Goal: Task Accomplishment & Management: Contribute content

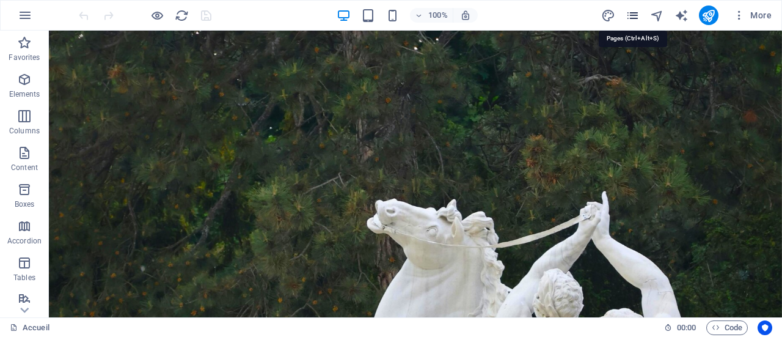
click at [640, 12] on icon "pages" at bounding box center [633, 16] width 14 height 14
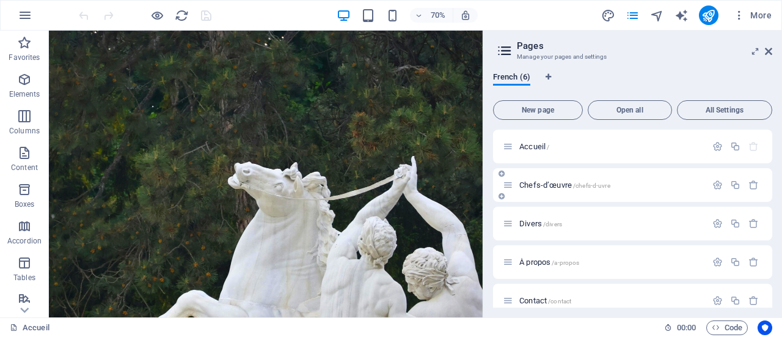
click at [580, 180] on div "Chefs-d’œuvre /chefs-d-uvre" at bounding box center [605, 185] width 204 height 14
click at [552, 185] on span "Chefs-d’œuvre /chefs-d-uvre" at bounding box center [564, 184] width 91 height 9
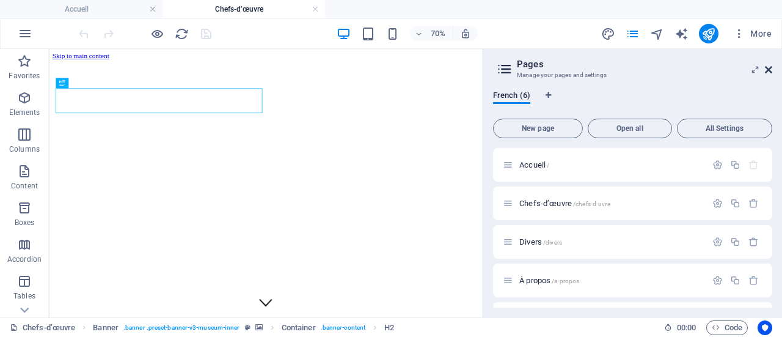
click at [768, 65] on icon at bounding box center [768, 70] width 7 height 10
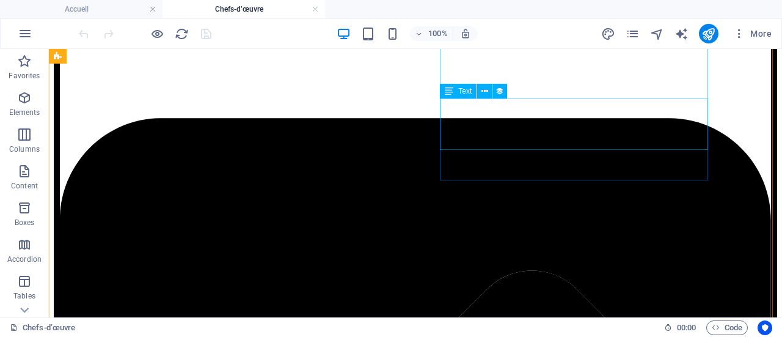
scroll to position [1100, 0]
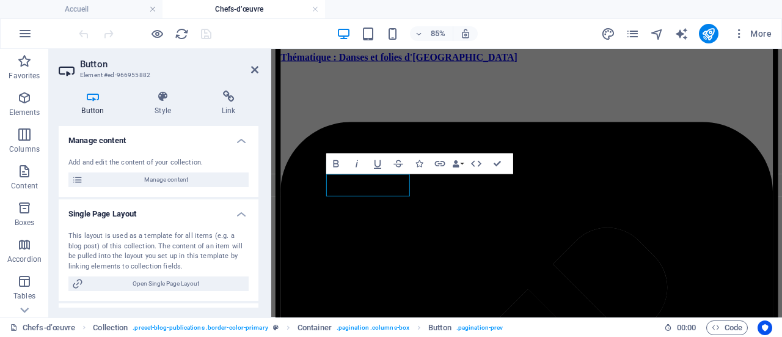
scroll to position [1102, 0]
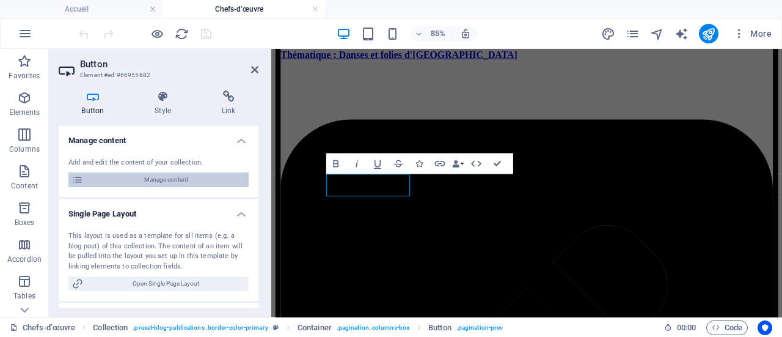
click at [171, 180] on span "Manage content" at bounding box center [166, 179] width 158 height 15
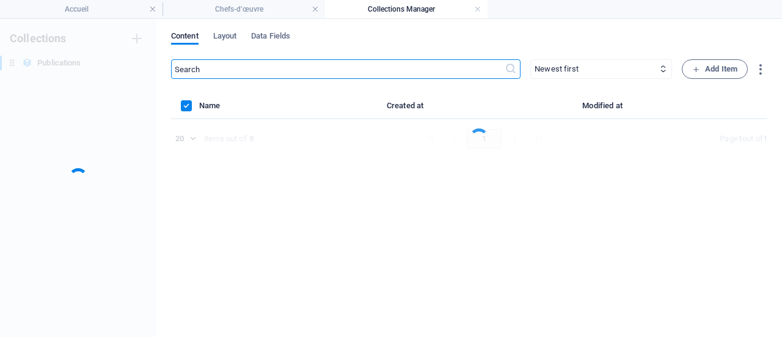
scroll to position [0, 0]
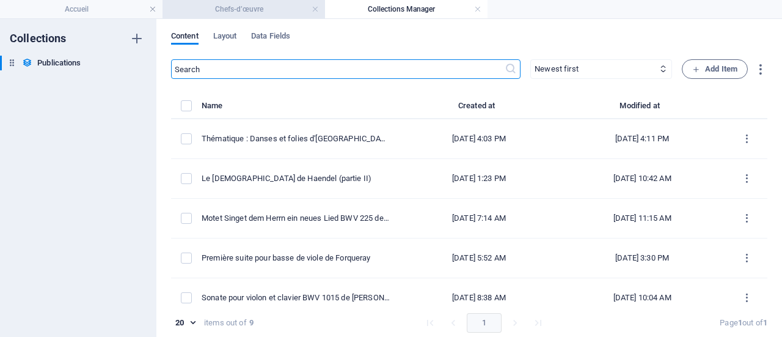
click at [290, 10] on h4 "Chefs-d’œuvre" at bounding box center [244, 8] width 163 height 13
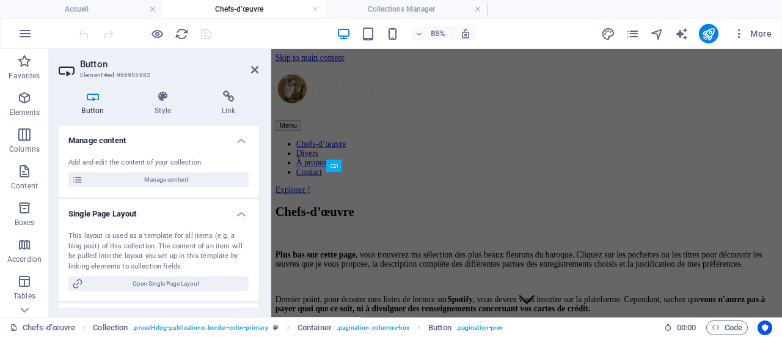
scroll to position [1048, 0]
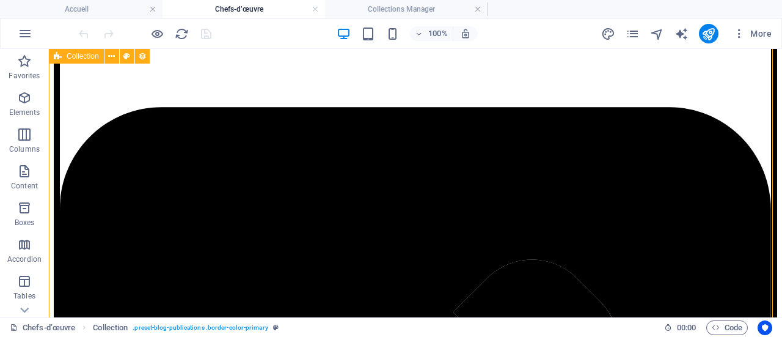
scroll to position [1106, 0]
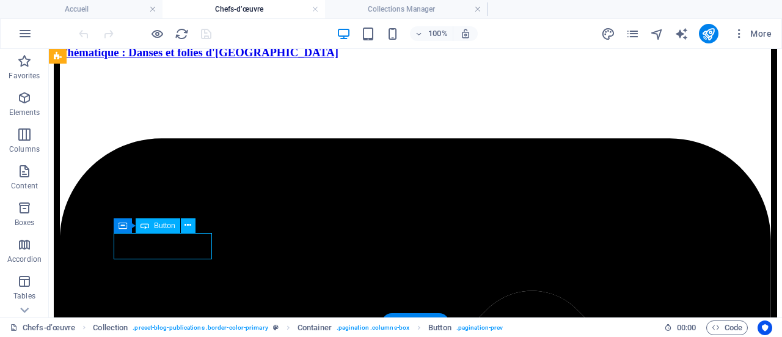
scroll to position [1107, 0]
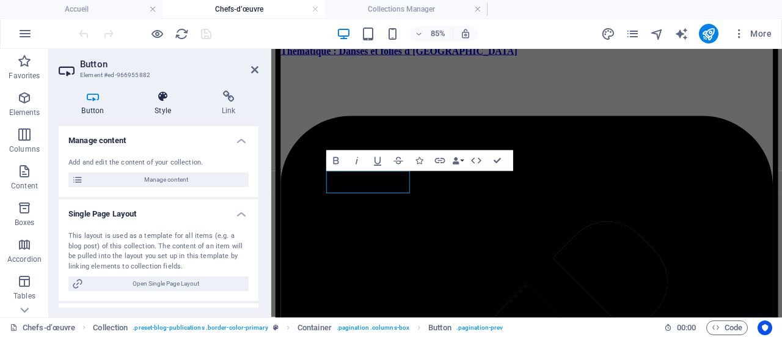
click at [158, 108] on h4 "Style" at bounding box center [165, 103] width 67 height 26
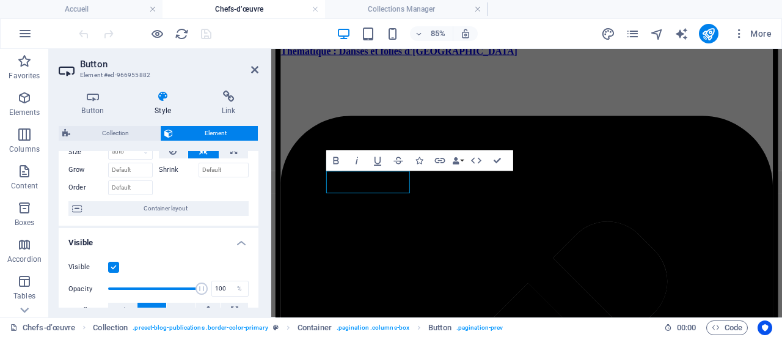
scroll to position [0, 0]
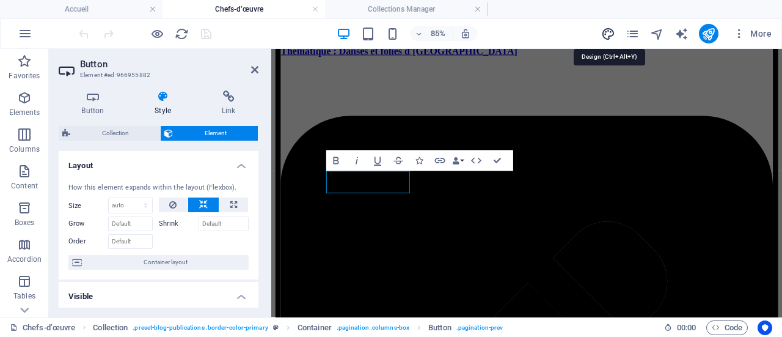
click at [611, 32] on icon "design" at bounding box center [608, 34] width 14 height 14
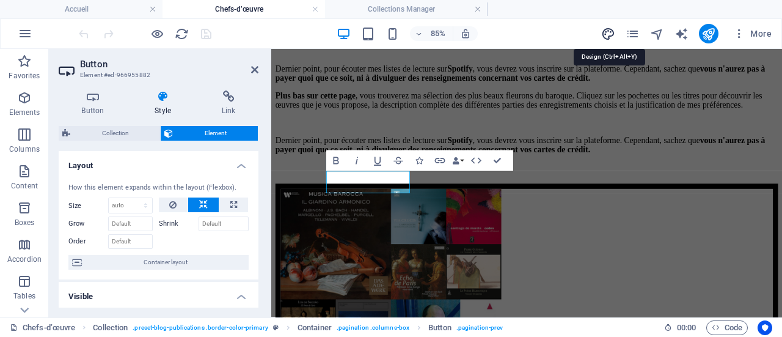
select select "px"
select select "200"
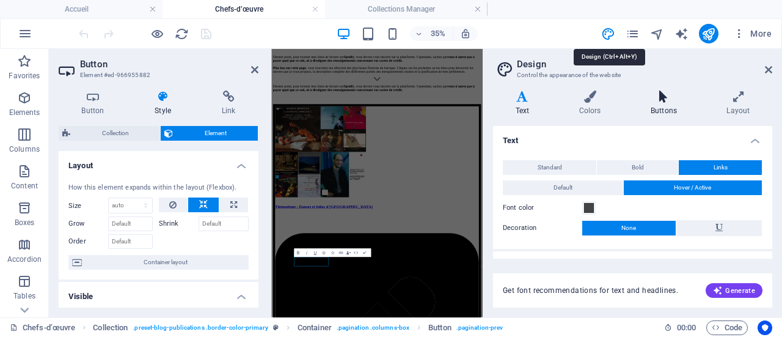
click at [665, 101] on icon at bounding box center [663, 96] width 71 height 12
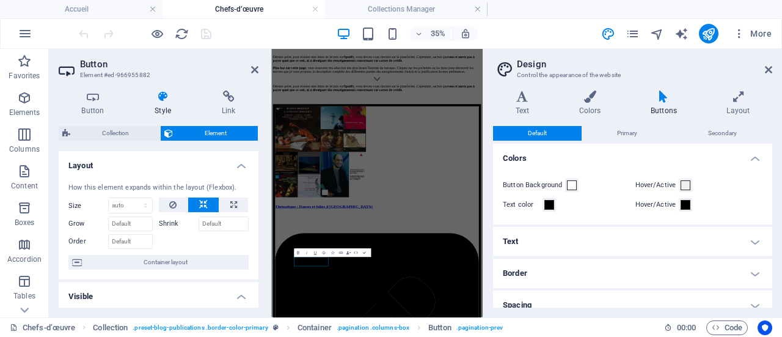
click at [511, 239] on h4 "Text" at bounding box center [632, 241] width 279 height 29
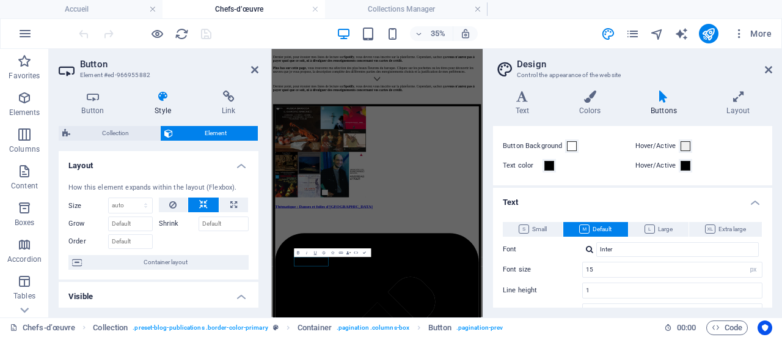
scroll to position [61, 0]
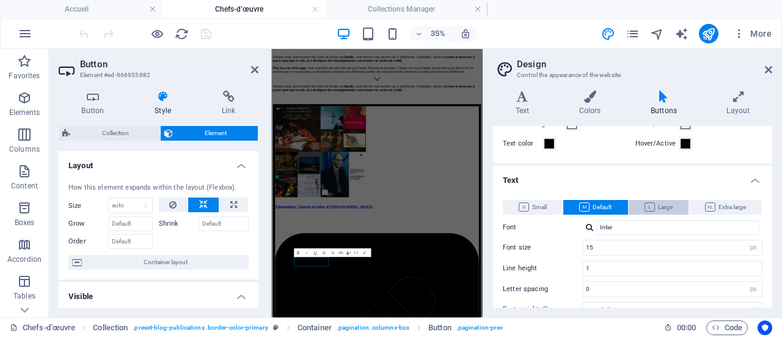
click at [646, 207] on icon at bounding box center [650, 206] width 10 height 9
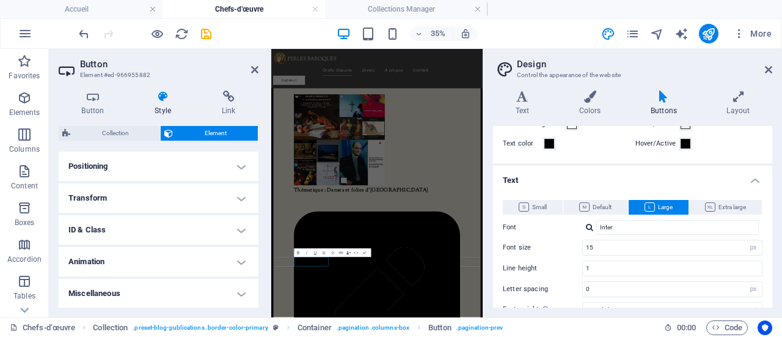
scroll to position [0, 0]
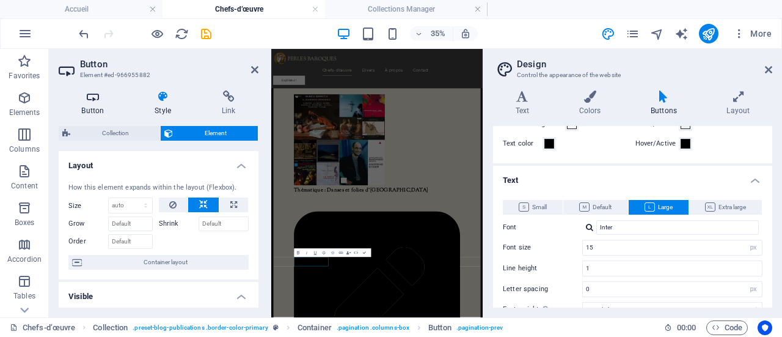
click at [95, 107] on h4 "Button" at bounding box center [95, 103] width 73 height 26
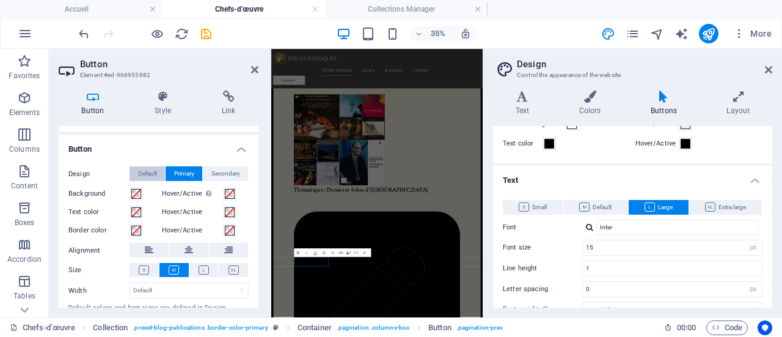
scroll to position [183, 0]
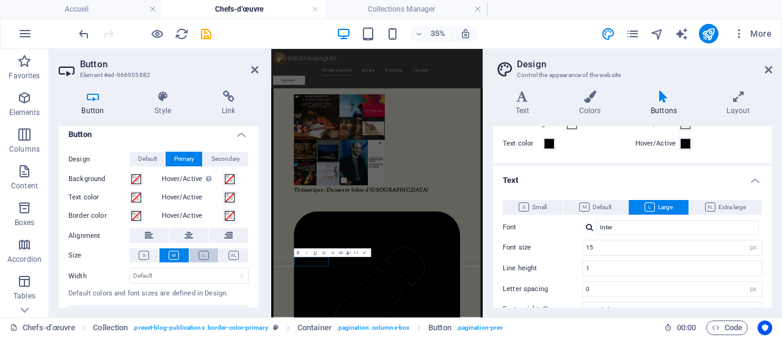
click at [207, 257] on icon at bounding box center [204, 255] width 10 height 9
click at [175, 254] on icon at bounding box center [174, 255] width 10 height 9
click at [204, 254] on icon at bounding box center [204, 255] width 10 height 9
click at [601, 205] on span "Default" at bounding box center [595, 207] width 32 height 15
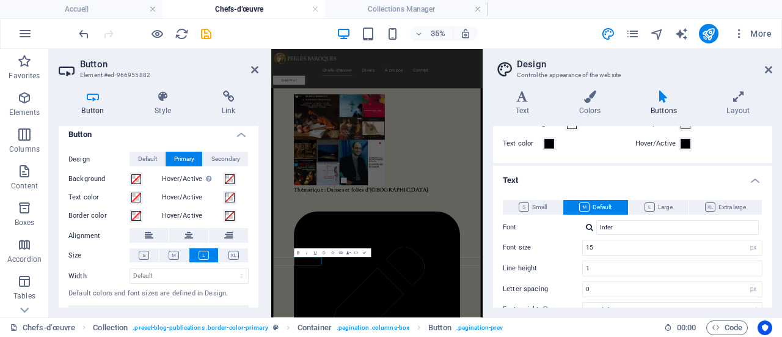
scroll to position [122, 0]
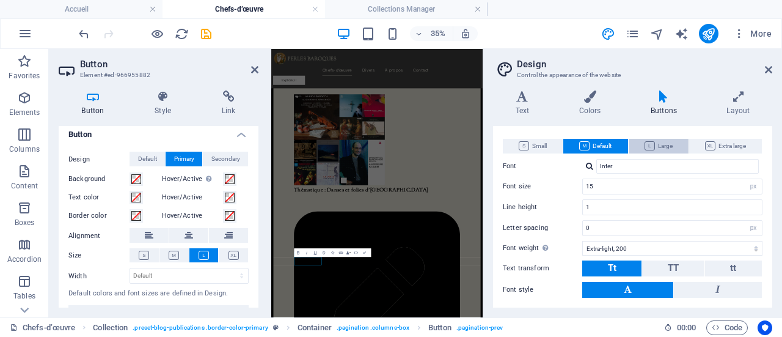
click at [649, 144] on icon at bounding box center [650, 145] width 10 height 9
click at [609, 144] on span "Default" at bounding box center [595, 146] width 32 height 15
click at [139, 257] on icon at bounding box center [144, 255] width 10 height 9
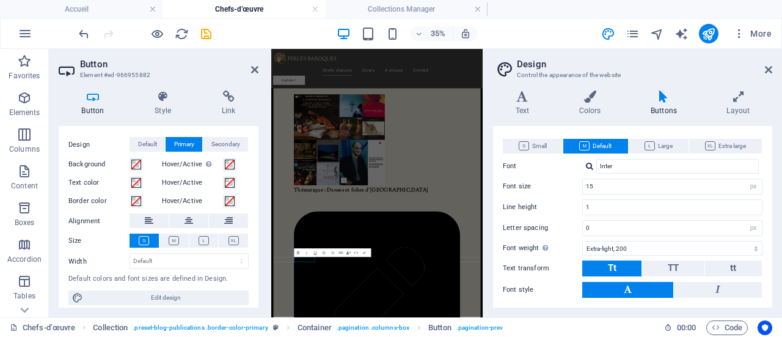
scroll to position [204, 0]
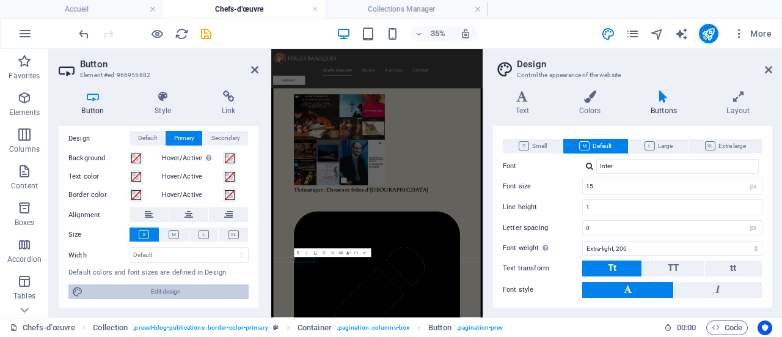
click at [156, 295] on span "Edit design" at bounding box center [166, 291] width 158 height 15
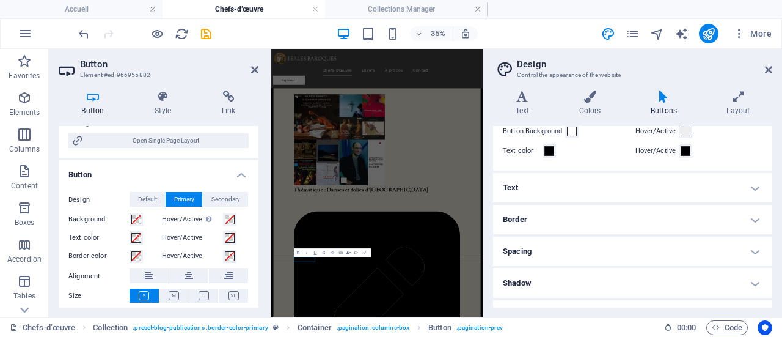
scroll to position [0, 0]
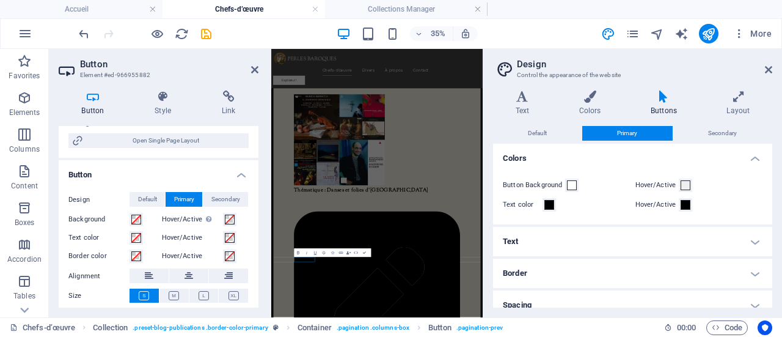
click at [660, 100] on icon at bounding box center [663, 96] width 71 height 12
click at [538, 136] on span "Default" at bounding box center [537, 133] width 19 height 15
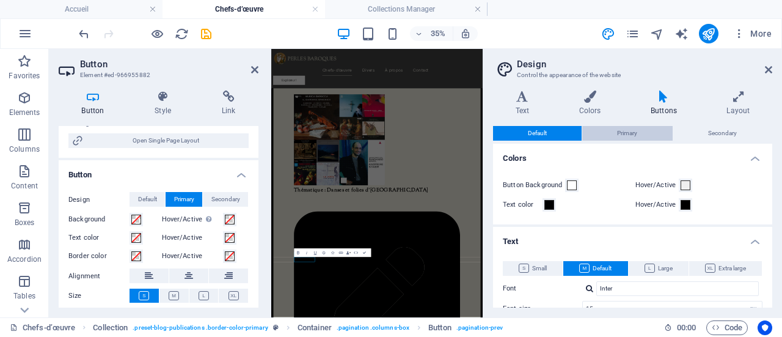
click at [622, 137] on span "Primary" at bounding box center [627, 133] width 20 height 15
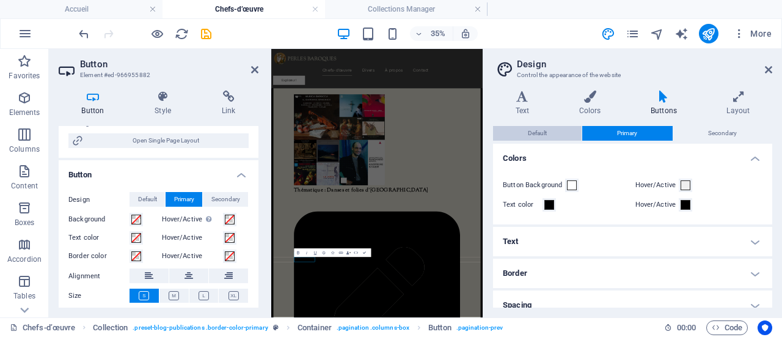
click at [538, 126] on span "Default" at bounding box center [537, 133] width 19 height 15
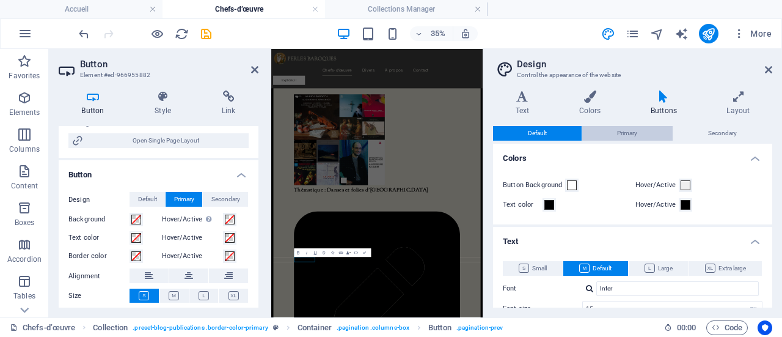
click at [610, 126] on button "Primary" at bounding box center [627, 133] width 90 height 15
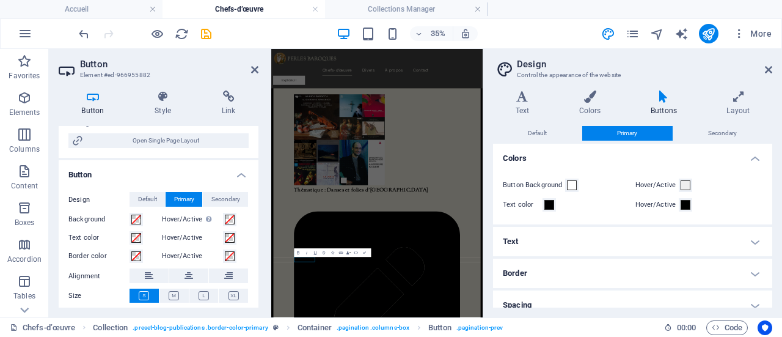
click at [749, 244] on h4 "Text" at bounding box center [632, 241] width 279 height 29
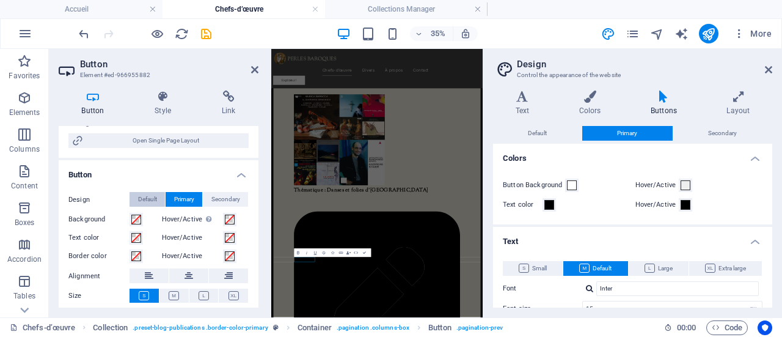
click at [146, 194] on span "Default" at bounding box center [147, 199] width 19 height 15
click at [178, 300] on button at bounding box center [174, 295] width 29 height 14
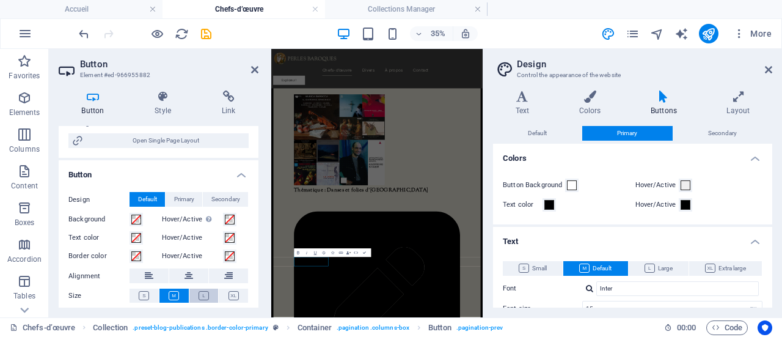
click at [200, 300] on button at bounding box center [203, 295] width 29 height 14
click at [177, 298] on icon at bounding box center [174, 295] width 10 height 9
click at [207, 298] on icon at bounding box center [204, 295] width 10 height 9
click at [170, 297] on icon at bounding box center [174, 295] width 10 height 9
click at [204, 300] on button at bounding box center [203, 295] width 29 height 14
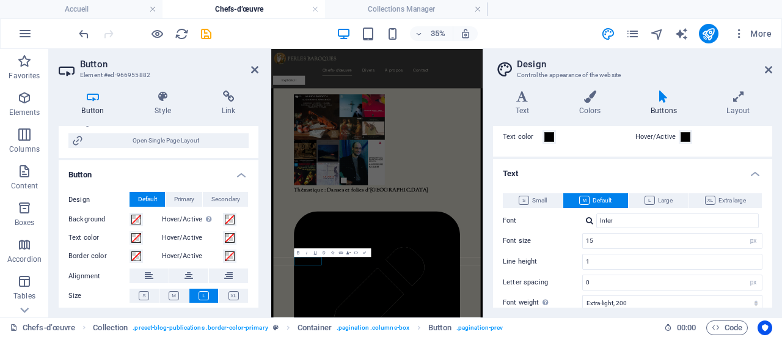
scroll to position [61, 0]
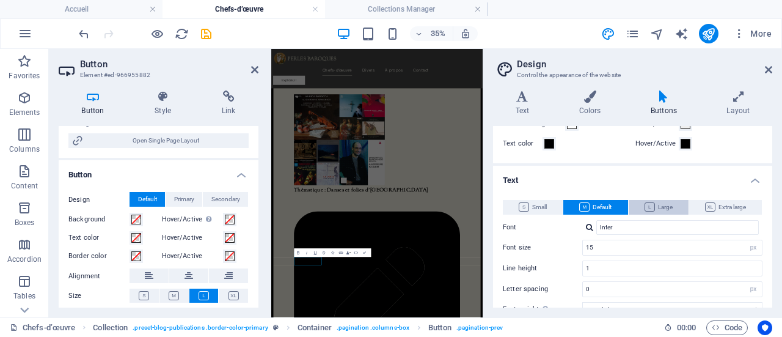
click at [645, 201] on span "Large" at bounding box center [659, 207] width 28 height 15
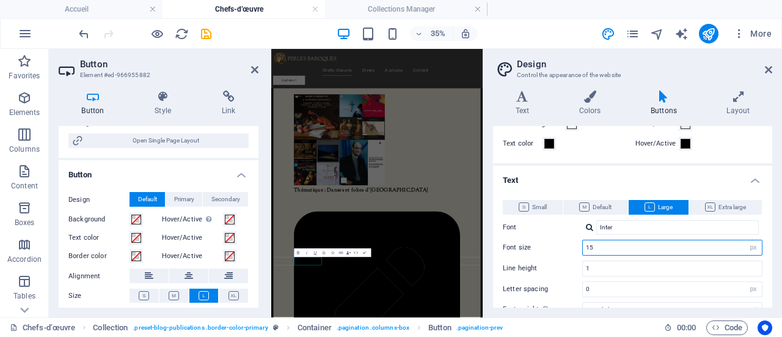
drag, startPoint x: 596, startPoint y: 249, endPoint x: 566, endPoint y: 249, distance: 30.6
click at [566, 249] on div "Font size 15 rem px em %" at bounding box center [633, 248] width 260 height 16
click at [605, 250] on input "20" at bounding box center [672, 247] width 179 height 15
type input "20"
click at [601, 272] on input "1" at bounding box center [672, 268] width 179 height 15
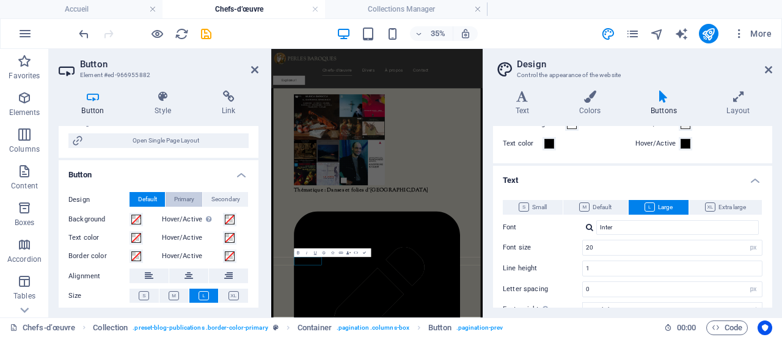
click at [193, 196] on span "Primary" at bounding box center [184, 199] width 20 height 15
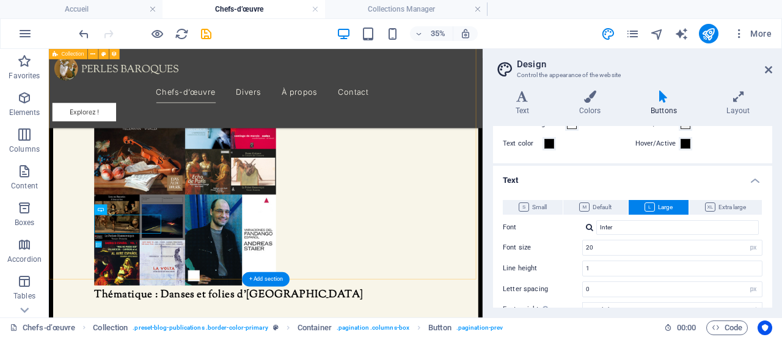
scroll to position [1017, 0]
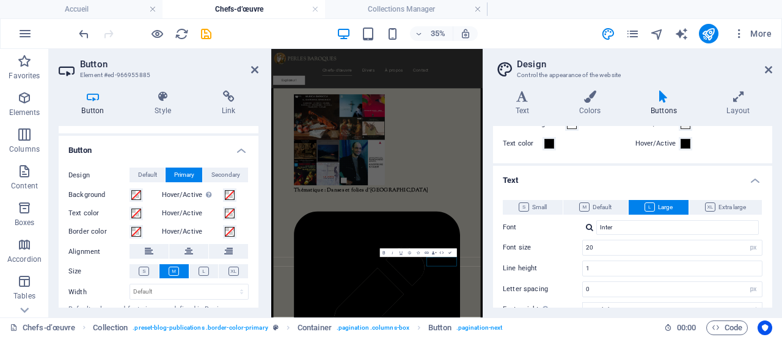
scroll to position [183, 0]
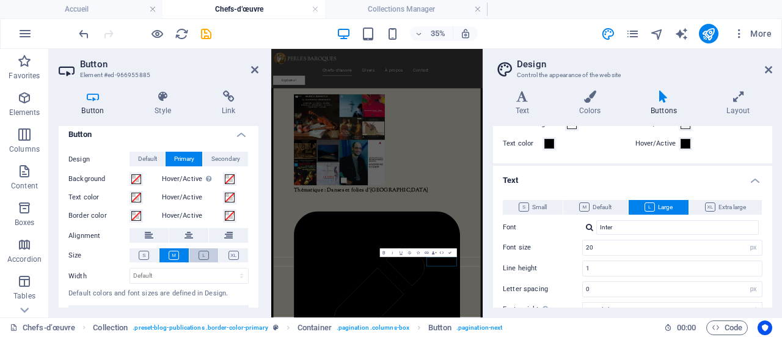
click at [204, 256] on icon at bounding box center [204, 255] width 10 height 9
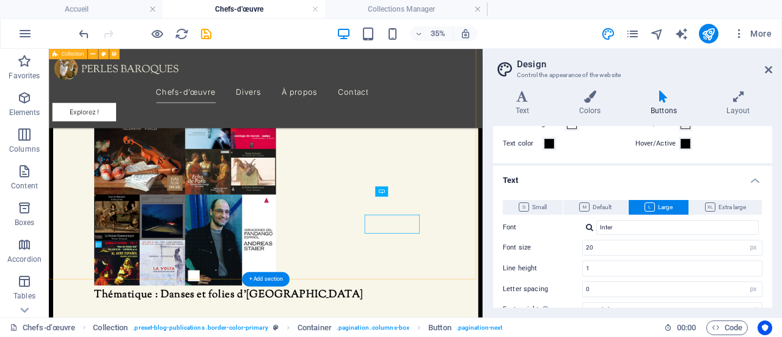
scroll to position [1017, 0]
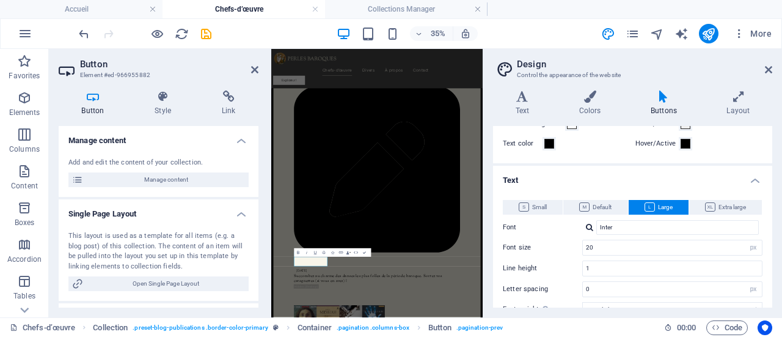
scroll to position [659, 0]
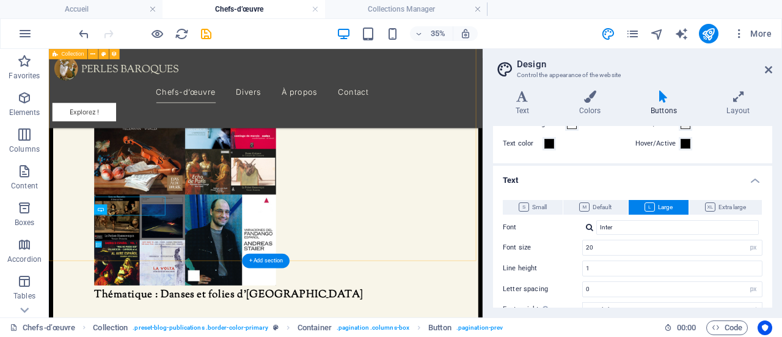
scroll to position [1017, 0]
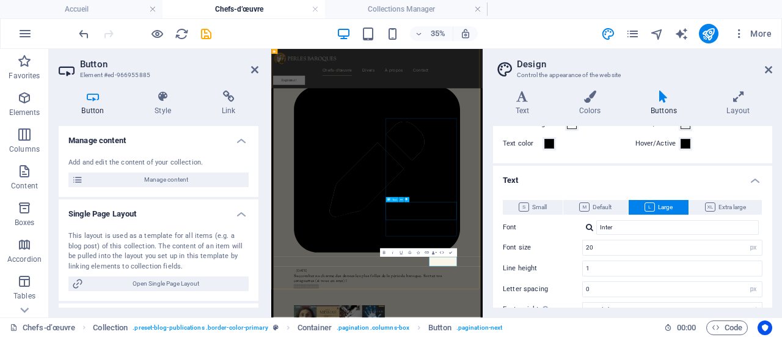
scroll to position [659, 0]
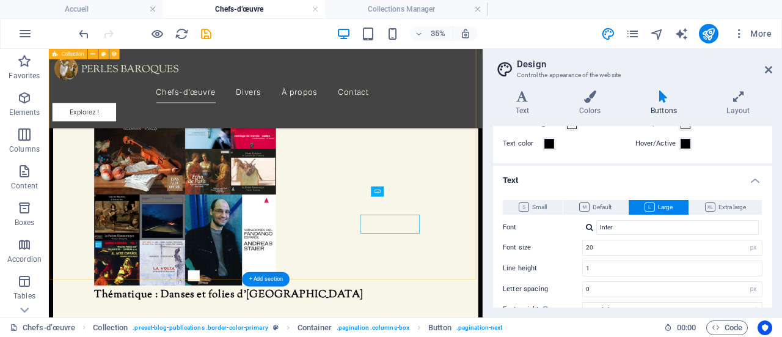
scroll to position [1017, 0]
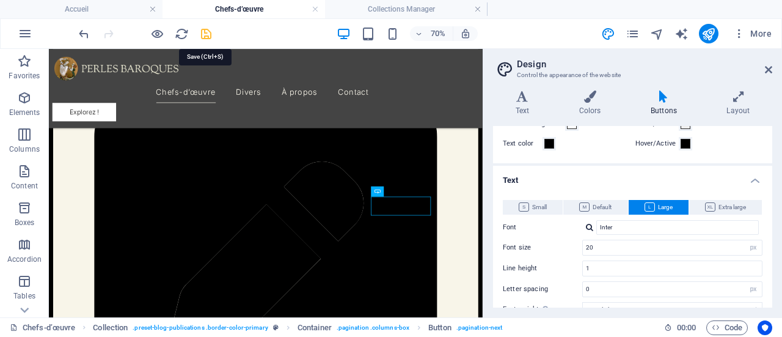
click at [208, 34] on icon "save" at bounding box center [206, 34] width 14 height 14
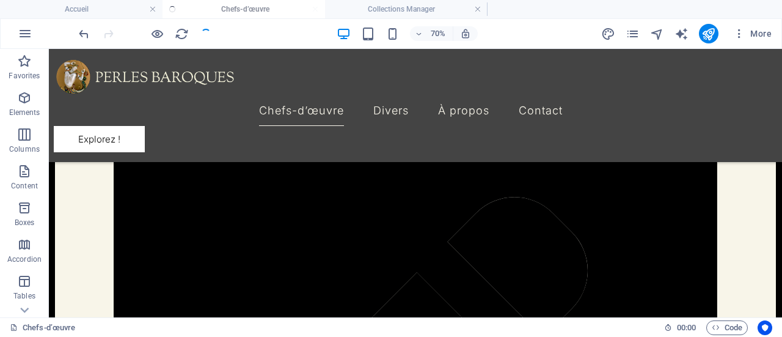
scroll to position [1046, 0]
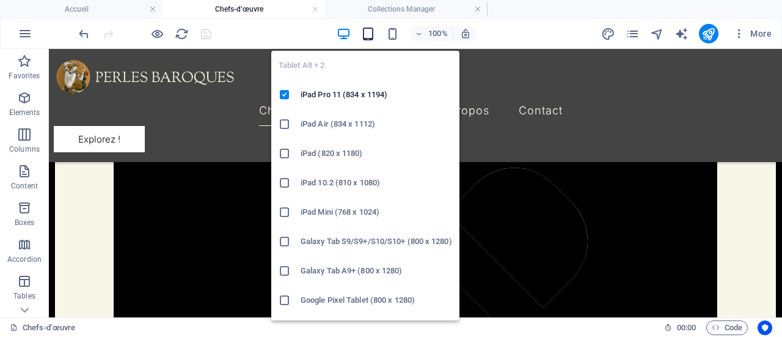
click at [368, 35] on icon "button" at bounding box center [368, 34] width 14 height 14
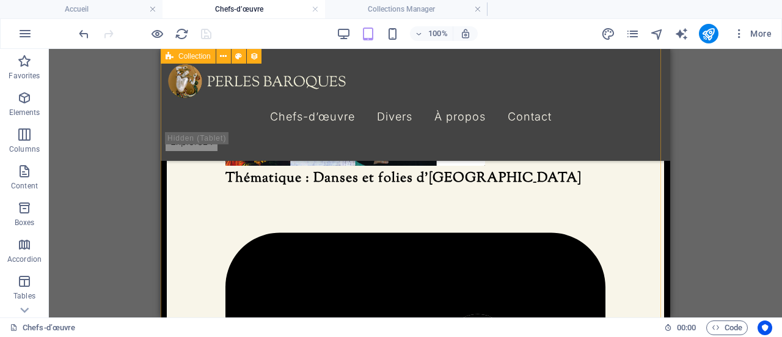
scroll to position [1129, 0]
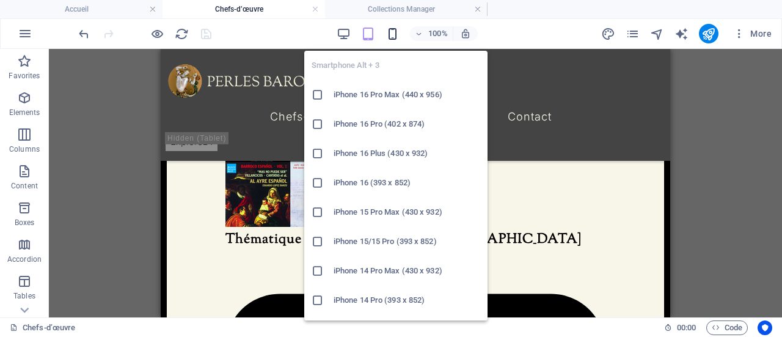
click at [396, 32] on icon "button" at bounding box center [393, 34] width 14 height 14
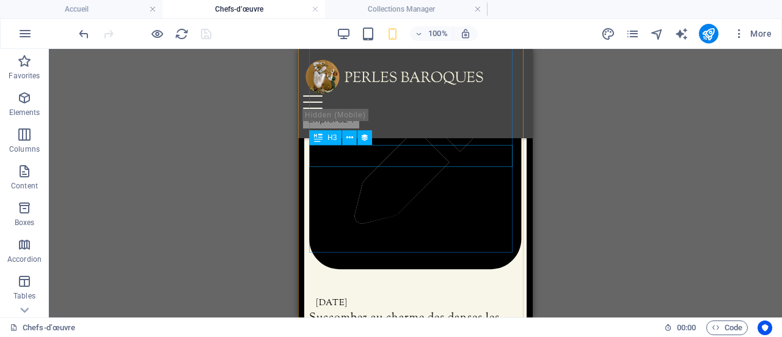
scroll to position [1354, 0]
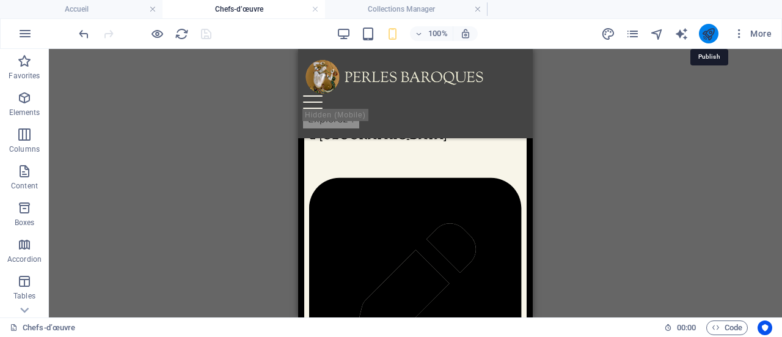
click at [711, 31] on icon "publish" at bounding box center [709, 34] width 14 height 14
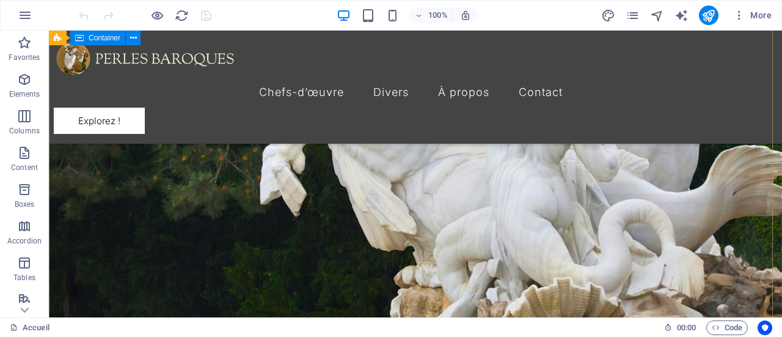
scroll to position [367, 0]
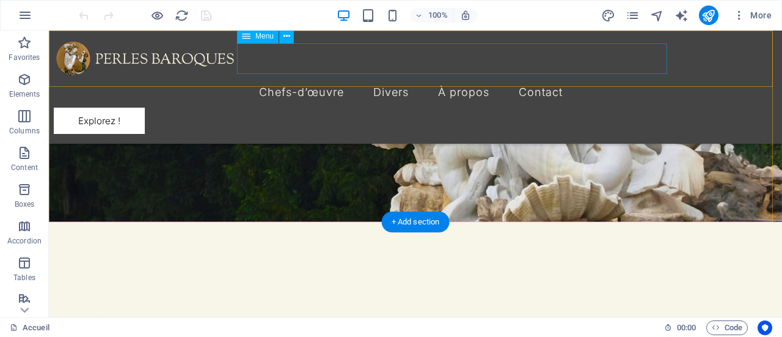
click at [351, 77] on nav "Chefs-d’œuvre Divers À propos Contact" at bounding box center [411, 92] width 714 height 31
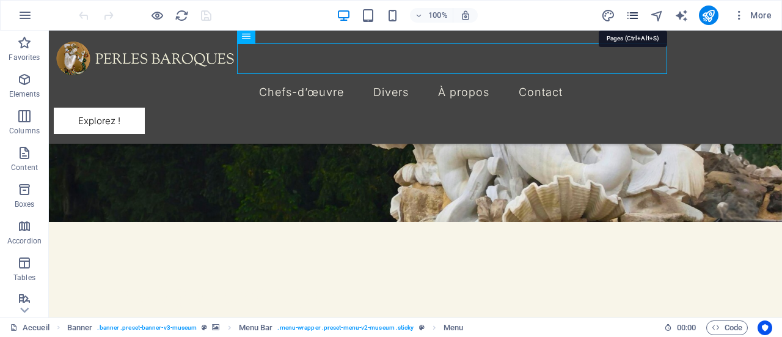
click at [632, 17] on icon "pages" at bounding box center [633, 16] width 14 height 14
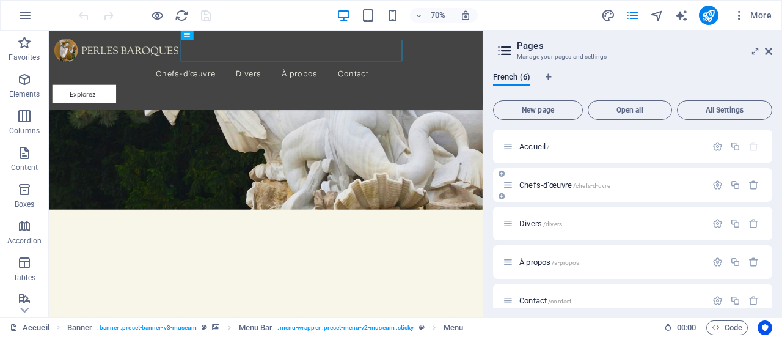
click at [542, 188] on span "Chefs-d’œuvre /chefs-d-uvre" at bounding box center [564, 184] width 91 height 9
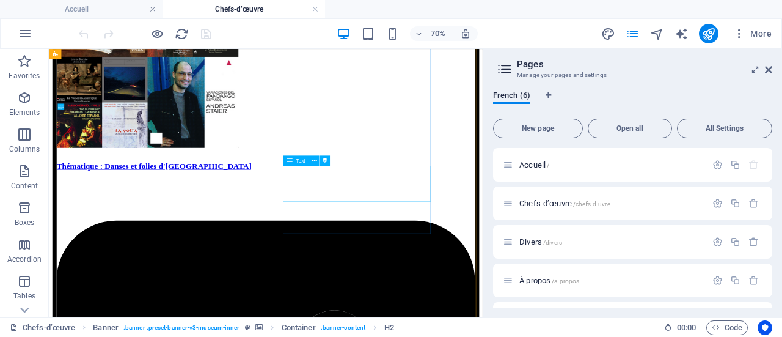
scroll to position [917, 0]
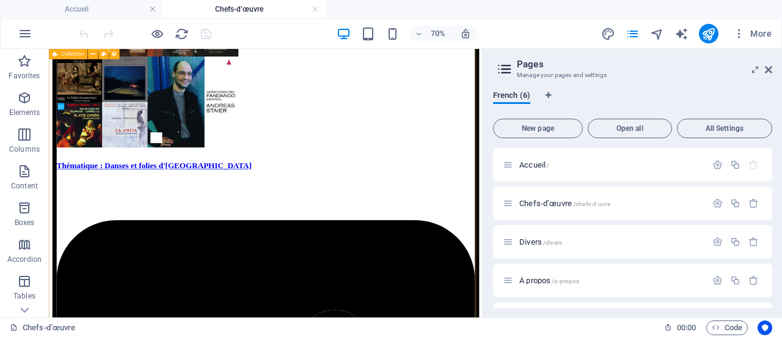
select select "createdAt_DESC"
select select "columns.status"
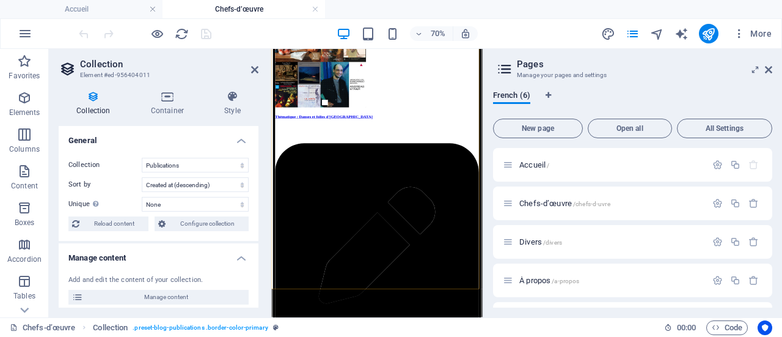
scroll to position [659, 0]
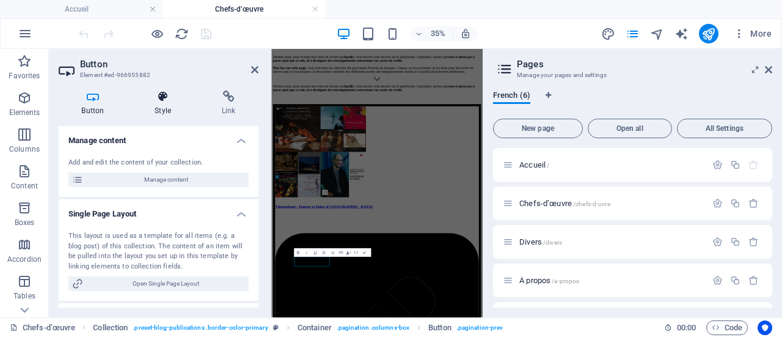
click at [165, 105] on h4 "Style" at bounding box center [165, 103] width 67 height 26
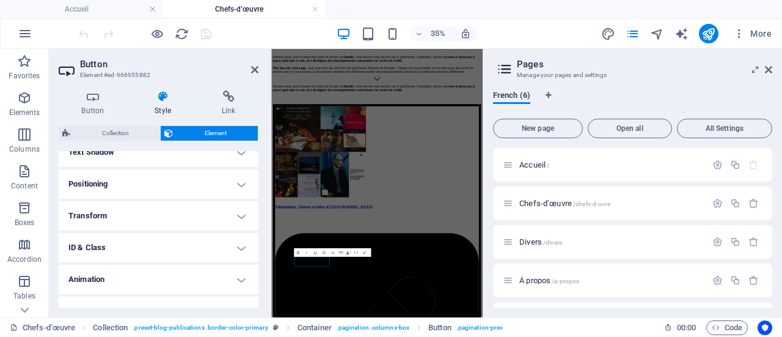
scroll to position [359, 0]
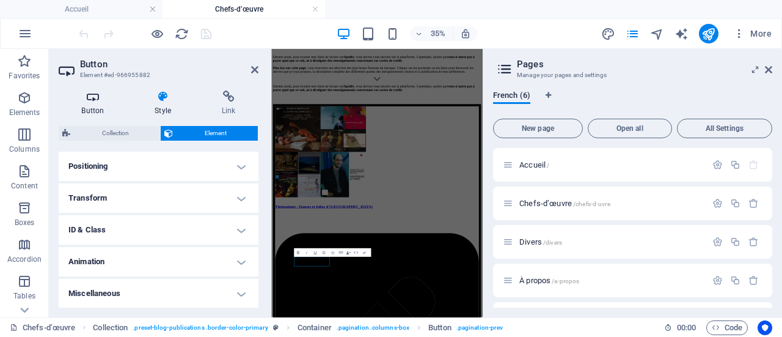
click at [103, 102] on icon at bounding box center [93, 96] width 68 height 12
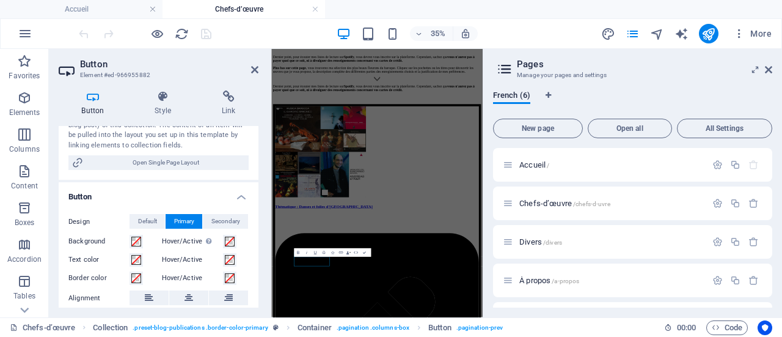
scroll to position [122, 0]
click at [224, 221] on span "Secondary" at bounding box center [225, 220] width 29 height 15
click at [195, 217] on button "Primary" at bounding box center [184, 220] width 37 height 15
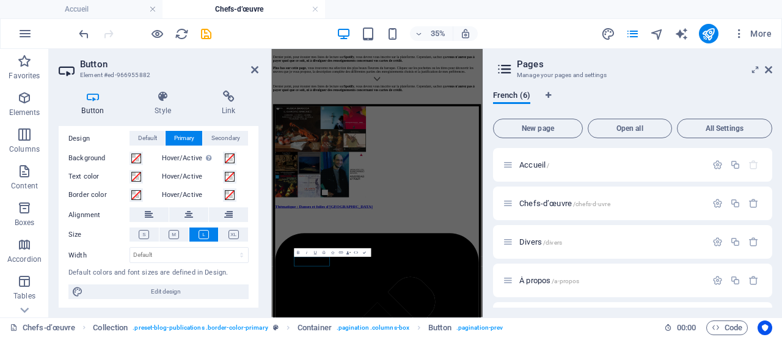
scroll to position [204, 0]
click at [230, 236] on icon at bounding box center [234, 234] width 10 height 9
click at [205, 234] on icon at bounding box center [204, 234] width 10 height 9
click at [225, 232] on button at bounding box center [233, 234] width 29 height 14
click at [203, 230] on icon at bounding box center [204, 234] width 10 height 9
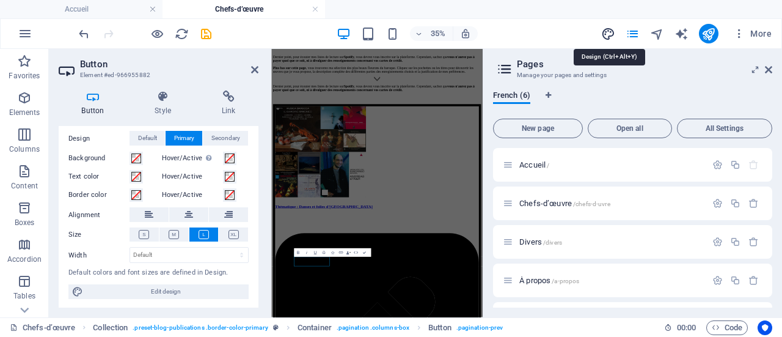
click at [608, 34] on icon "design" at bounding box center [608, 34] width 14 height 14
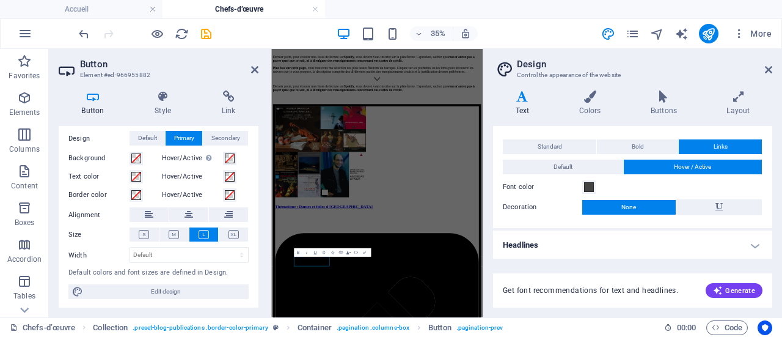
scroll to position [0, 0]
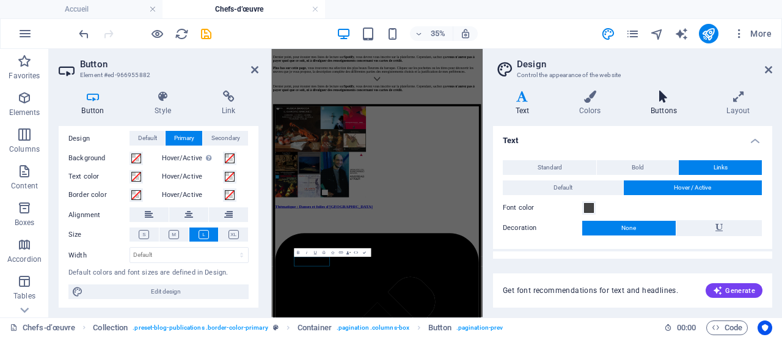
click at [662, 96] on icon at bounding box center [663, 96] width 71 height 12
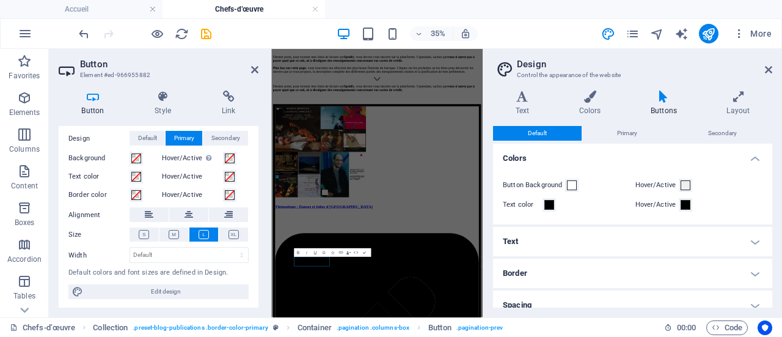
click at [760, 240] on h4 "Text" at bounding box center [632, 241] width 279 height 29
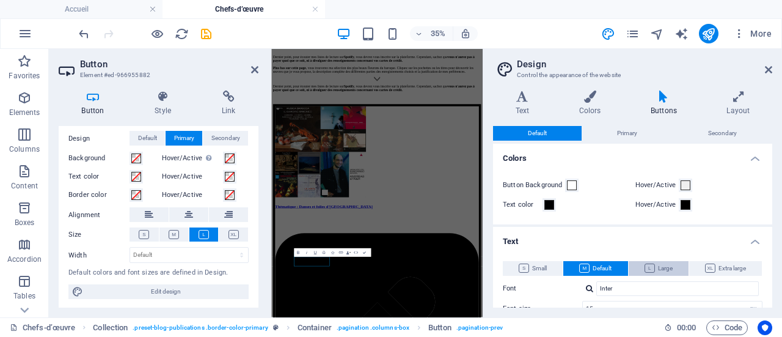
click at [656, 271] on span "Large" at bounding box center [659, 268] width 28 height 15
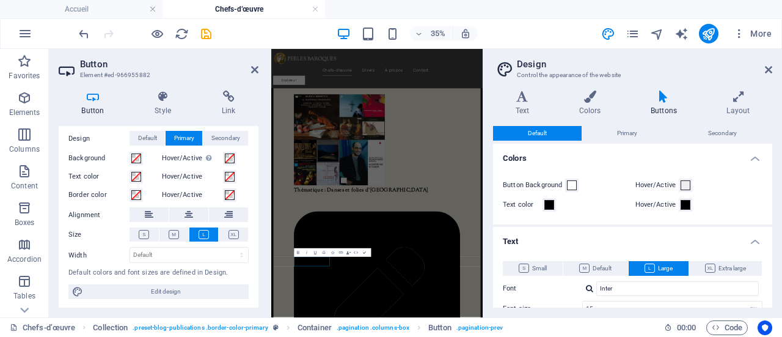
click at [656, 271] on span "Large" at bounding box center [659, 268] width 28 height 15
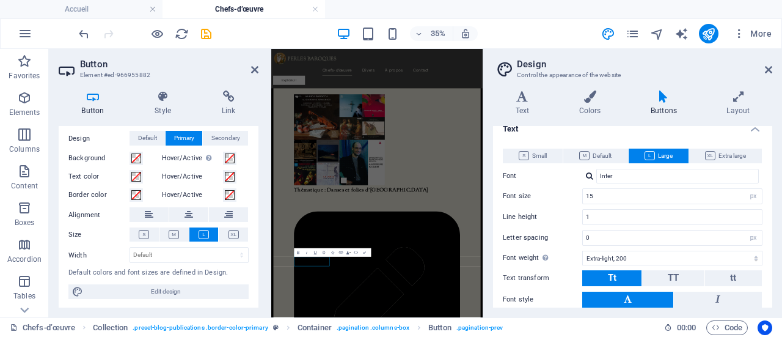
scroll to position [122, 0]
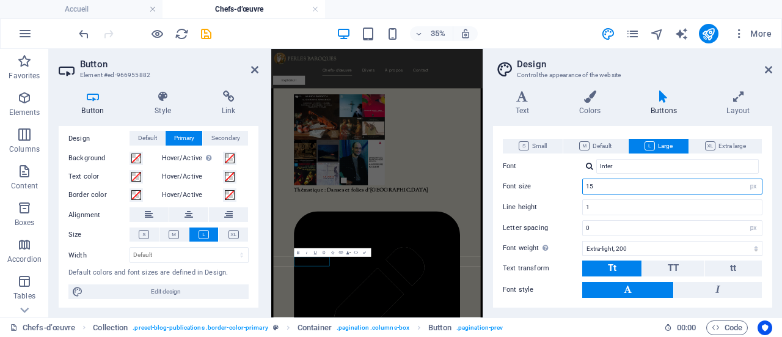
drag, startPoint x: 604, startPoint y: 183, endPoint x: 579, endPoint y: 185, distance: 25.1
click at [579, 185] on div "Font size 15 rem px em %" at bounding box center [633, 186] width 260 height 16
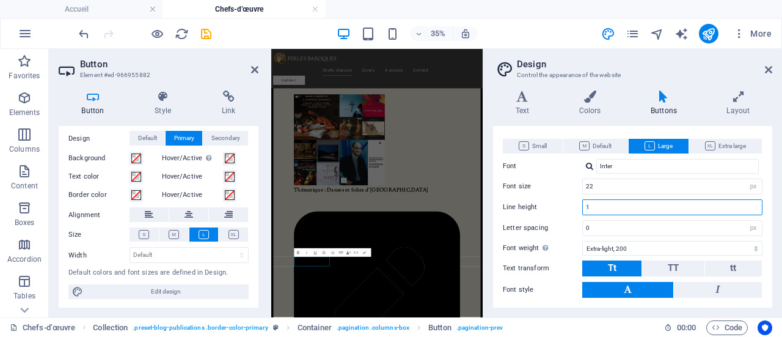
click at [606, 206] on input "1" at bounding box center [672, 207] width 179 height 15
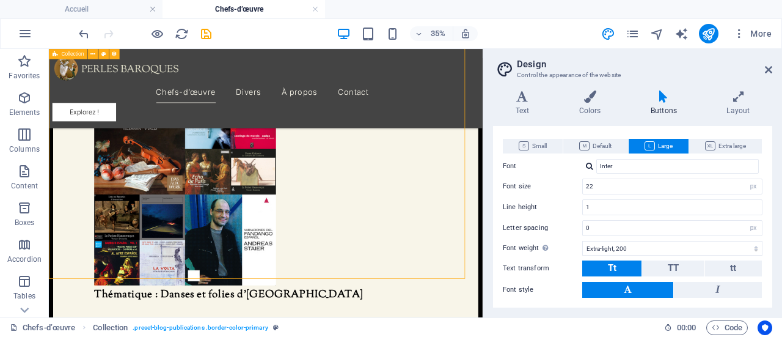
scroll to position [1017, 0]
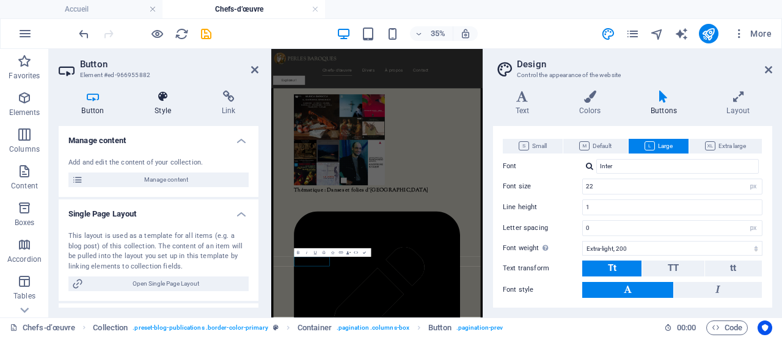
click at [164, 111] on h4 "Style" at bounding box center [165, 103] width 67 height 26
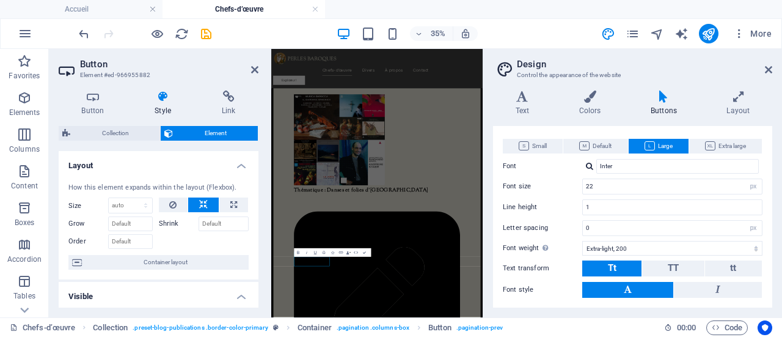
scroll to position [61, 0]
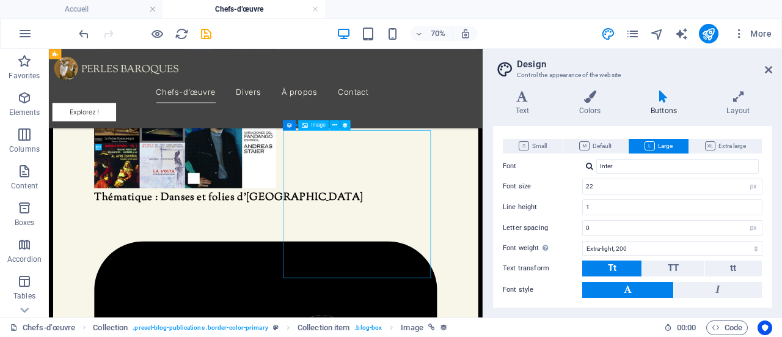
scroll to position [1017, 0]
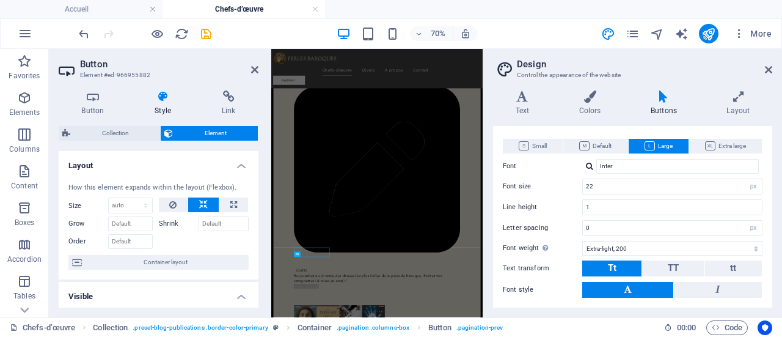
scroll to position [659, 0]
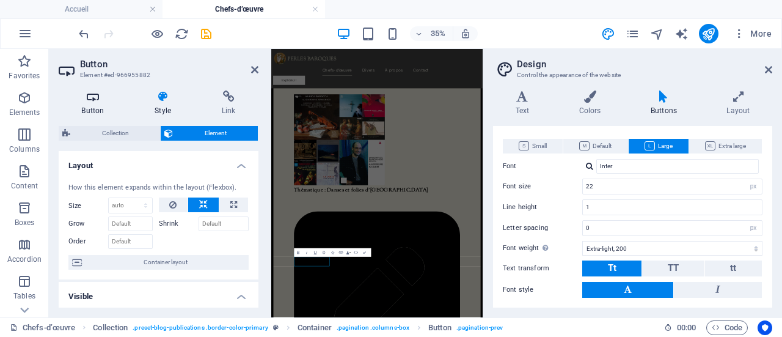
click at [93, 103] on h4 "Button" at bounding box center [95, 103] width 73 height 26
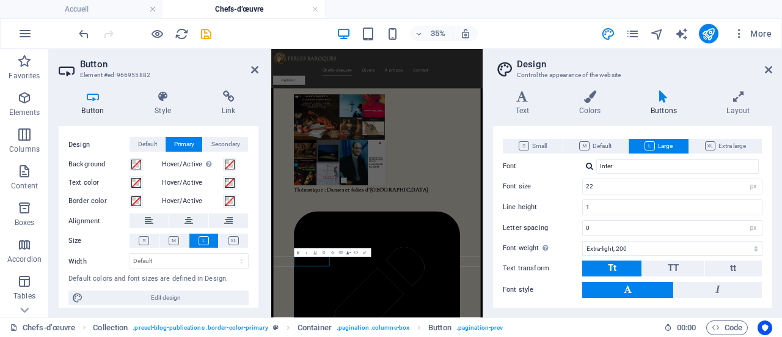
scroll to position [204, 0]
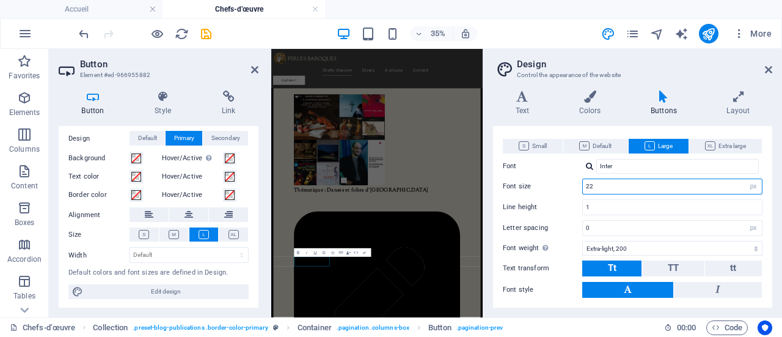
drag, startPoint x: 605, startPoint y: 185, endPoint x: 583, endPoint y: 185, distance: 22.0
click at [583, 185] on input "22" at bounding box center [672, 186] width 179 height 15
type input "7"
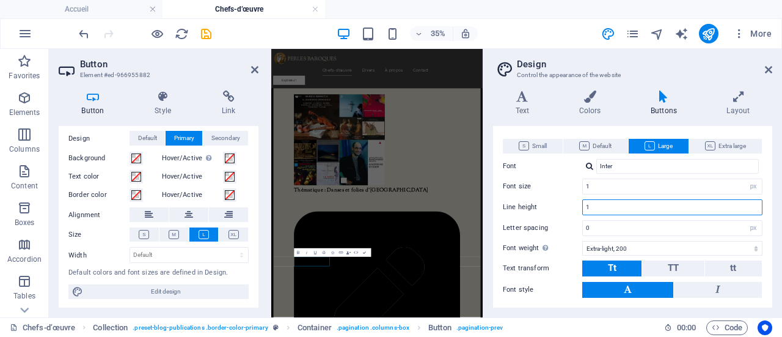
click at [607, 206] on input "1" at bounding box center [672, 207] width 179 height 15
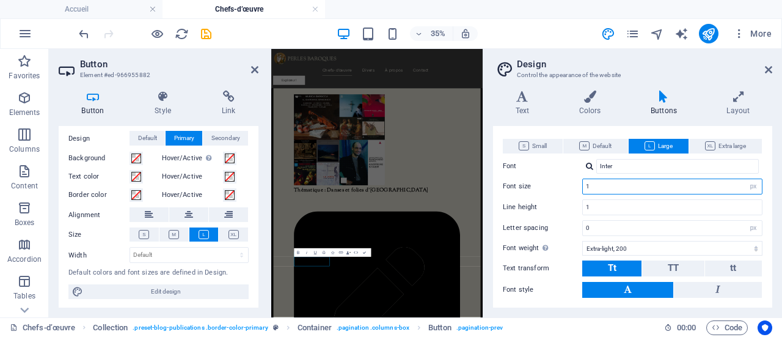
click at [603, 188] on input "1" at bounding box center [672, 186] width 179 height 15
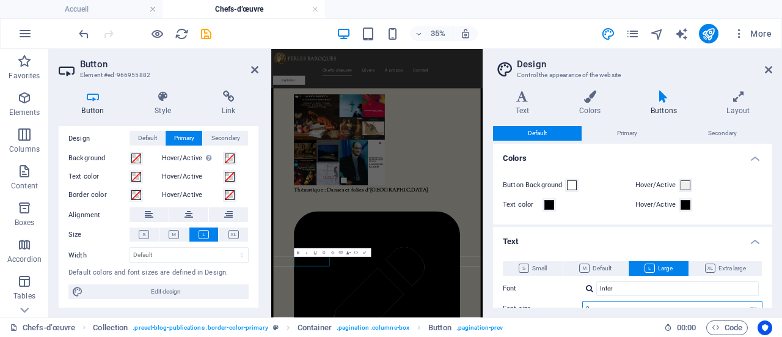
scroll to position [61, 0]
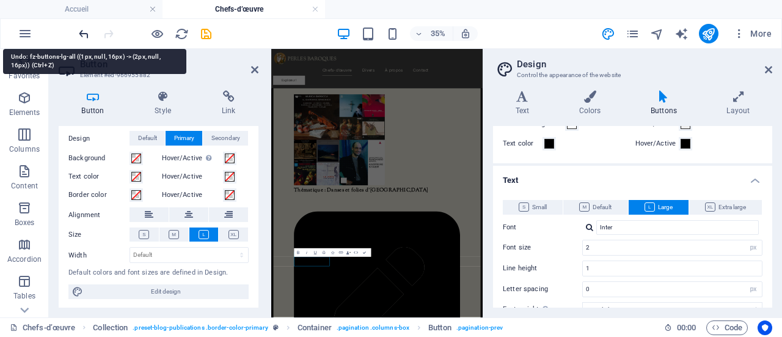
click at [82, 31] on icon "undo" at bounding box center [84, 34] width 14 height 14
type input "22"
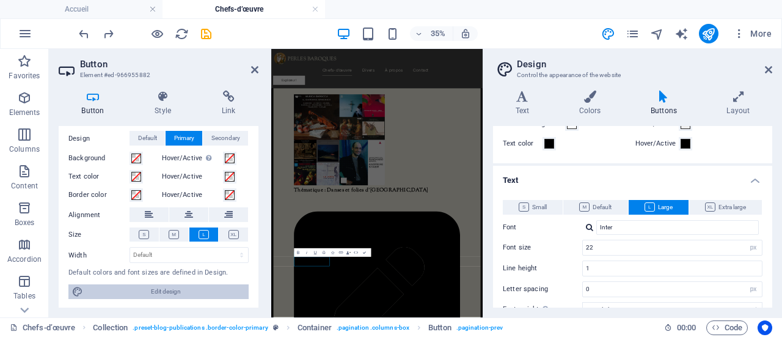
click at [169, 289] on span "Edit design" at bounding box center [166, 291] width 158 height 15
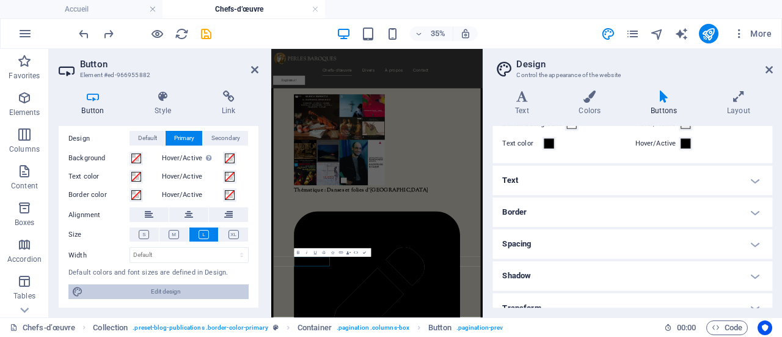
click at [169, 289] on span "Edit design" at bounding box center [166, 291] width 158 height 15
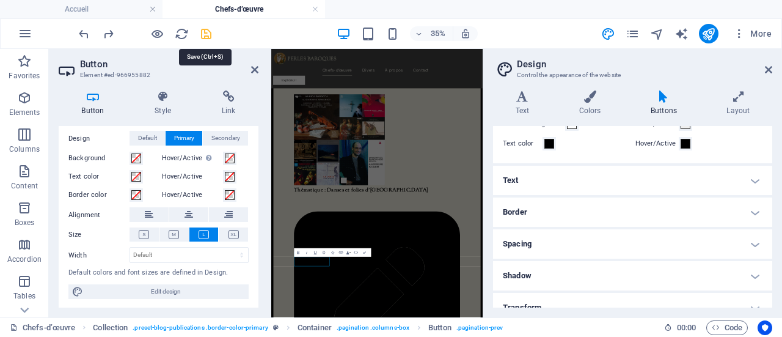
click at [204, 34] on icon "save" at bounding box center [206, 34] width 14 height 14
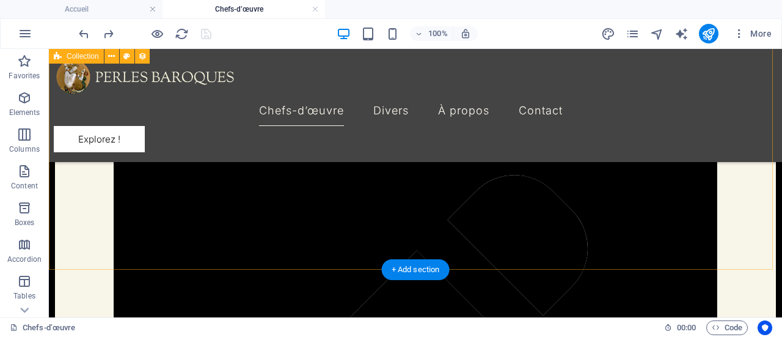
scroll to position [1161, 0]
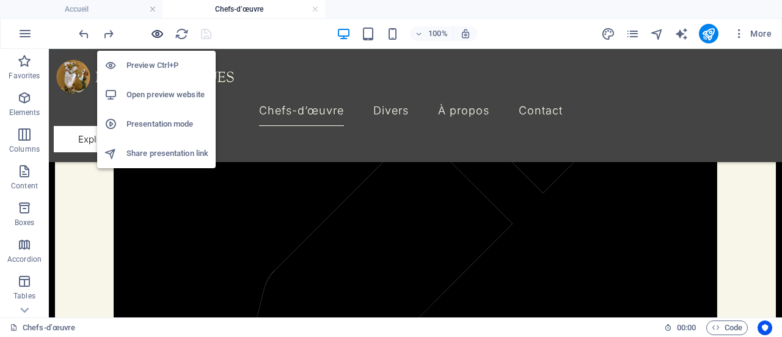
click at [154, 34] on icon "button" at bounding box center [157, 34] width 14 height 14
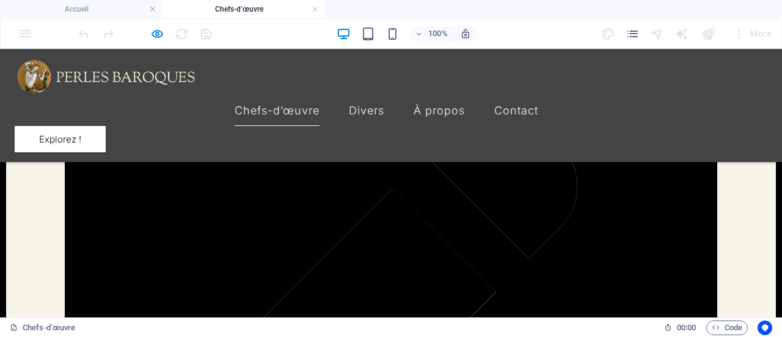
scroll to position [994, 0]
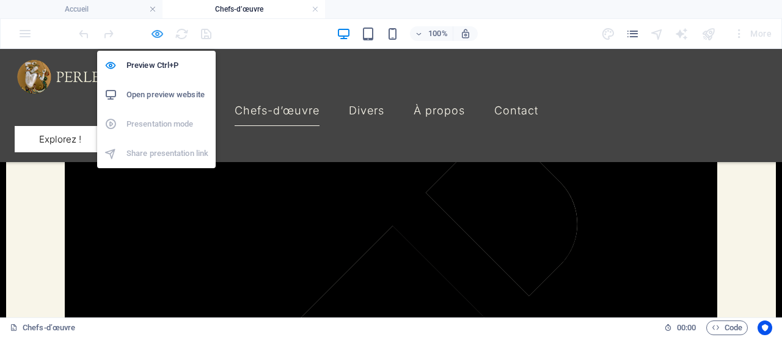
click at [158, 32] on icon "button" at bounding box center [157, 34] width 14 height 14
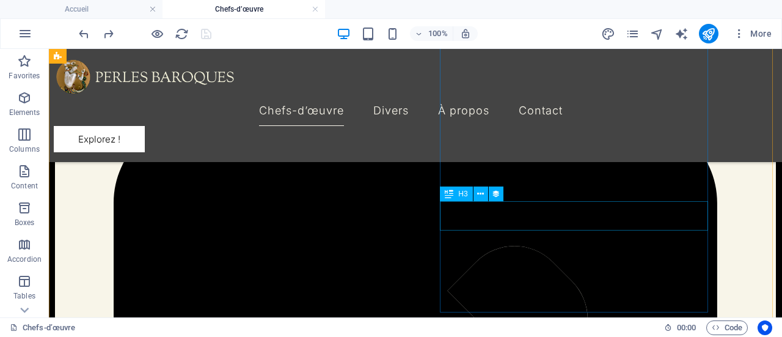
scroll to position [1100, 0]
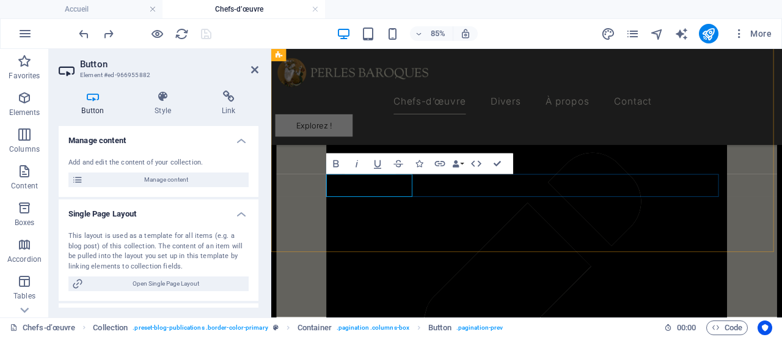
drag, startPoint x: 428, startPoint y: 211, endPoint x: 359, endPoint y: 218, distance: 69.4
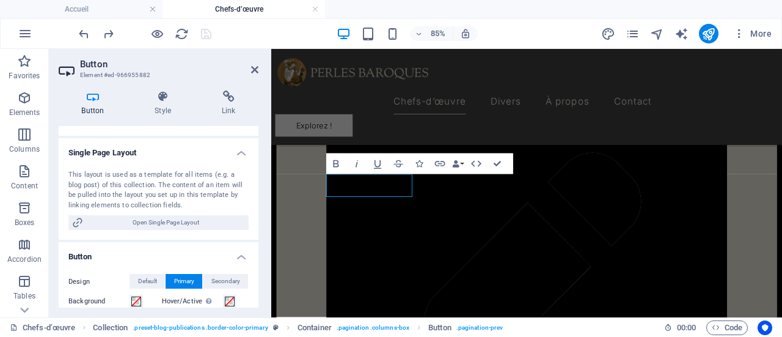
scroll to position [122, 0]
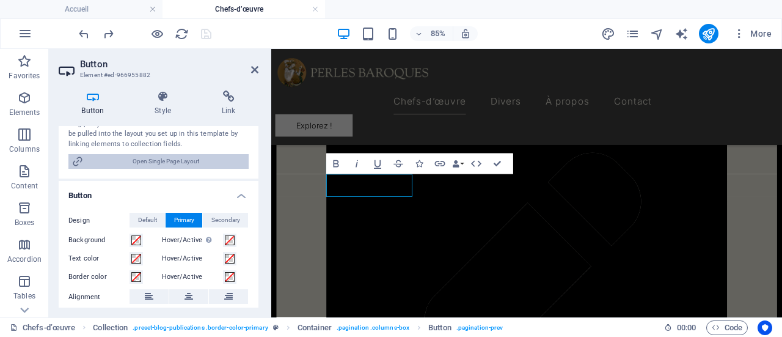
click at [166, 163] on span "Open Single Page Layout" at bounding box center [166, 161] width 158 height 15
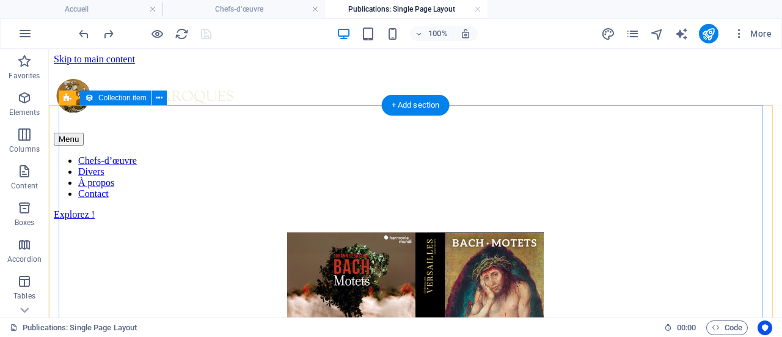
scroll to position [0, 0]
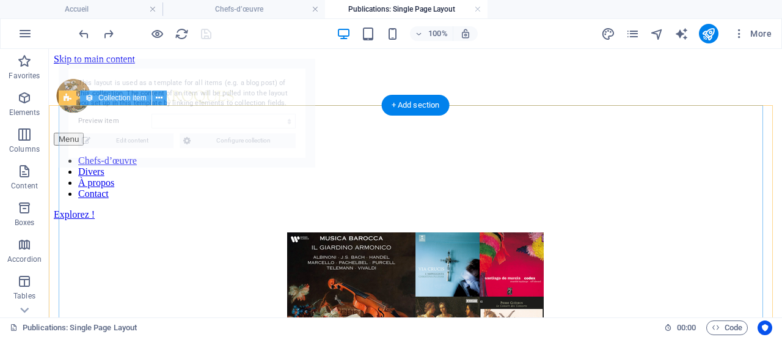
select select "68dc378af8526265190e439e"
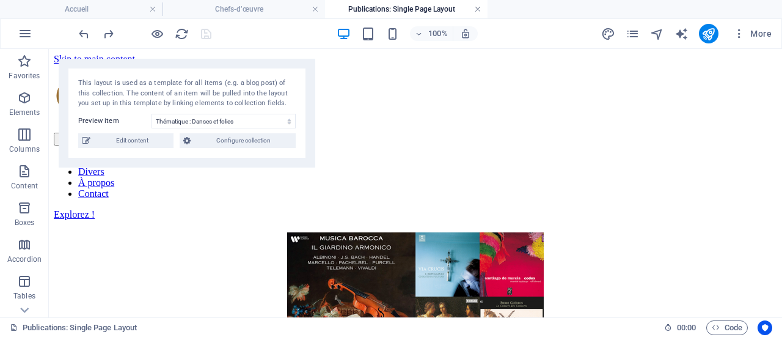
click at [480, 9] on link at bounding box center [477, 10] width 7 height 12
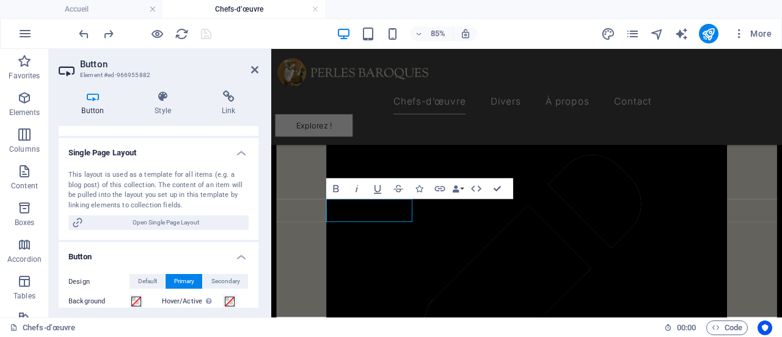
scroll to position [122, 0]
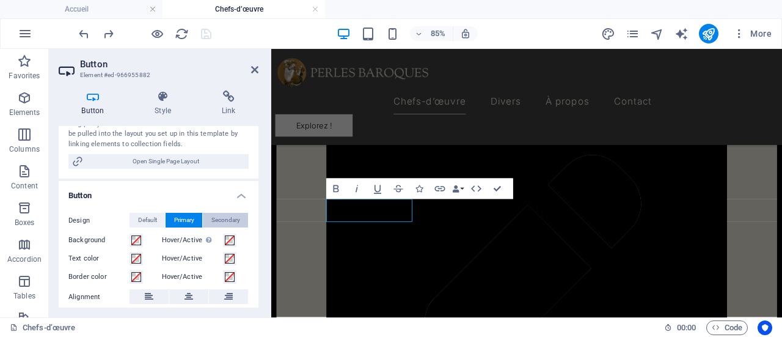
click at [230, 217] on span "Secondary" at bounding box center [225, 220] width 29 height 15
click at [190, 222] on span "Primary" at bounding box center [184, 220] width 20 height 15
click at [148, 218] on span "Default" at bounding box center [147, 220] width 19 height 15
click at [178, 216] on span "Primary" at bounding box center [184, 220] width 20 height 15
click at [145, 216] on span "Default" at bounding box center [147, 220] width 19 height 15
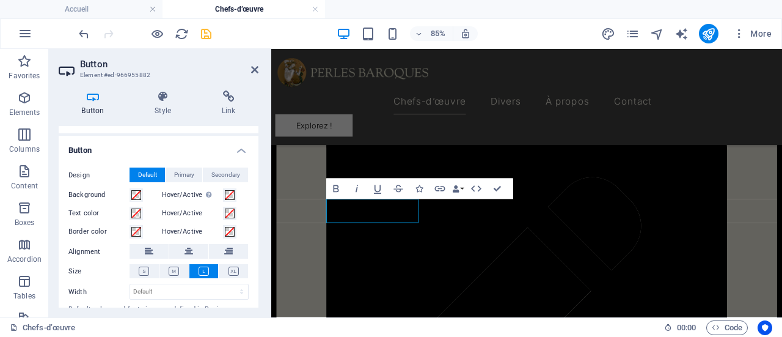
scroll to position [183, 0]
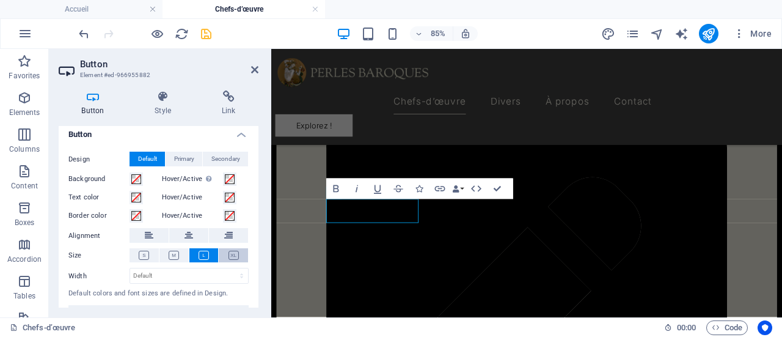
click at [229, 255] on icon at bounding box center [234, 255] width 10 height 9
click at [199, 251] on icon at bounding box center [204, 255] width 10 height 9
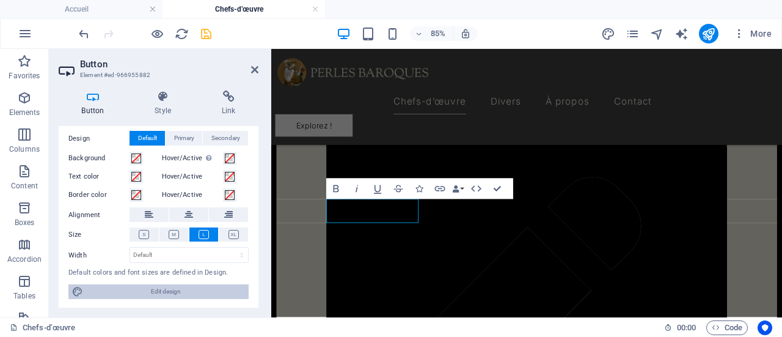
click at [181, 293] on span "Edit design" at bounding box center [166, 291] width 158 height 15
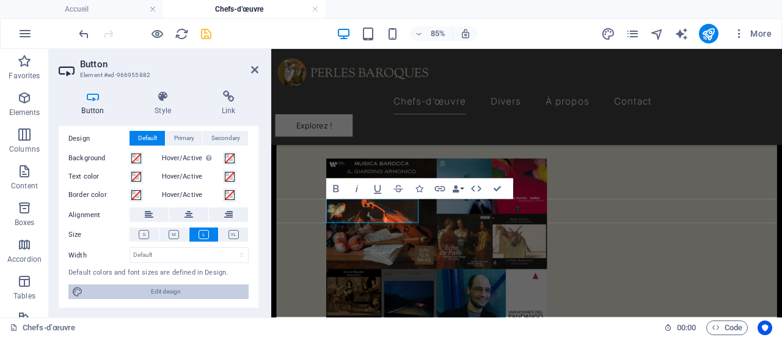
select select "px"
select select "200"
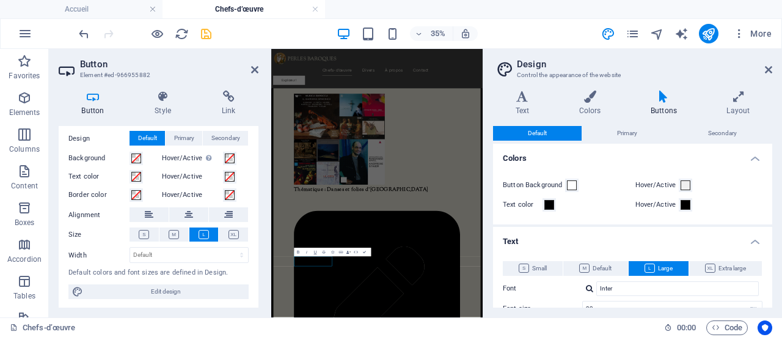
scroll to position [61, 0]
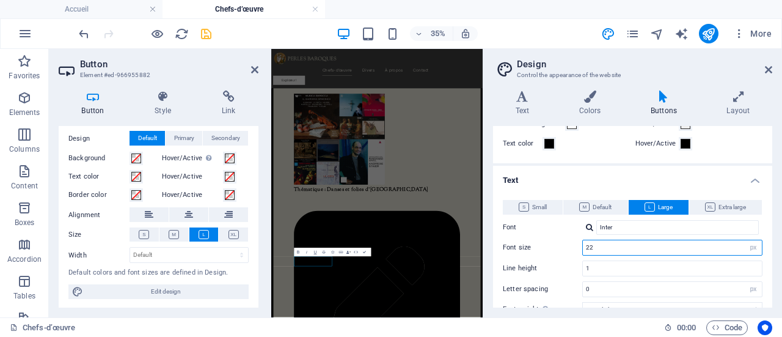
drag, startPoint x: 599, startPoint y: 243, endPoint x: 575, endPoint y: 243, distance: 23.8
click at [575, 243] on div "Font size 22 rem px em %" at bounding box center [633, 248] width 260 height 16
click at [608, 264] on input "1" at bounding box center [672, 268] width 179 height 15
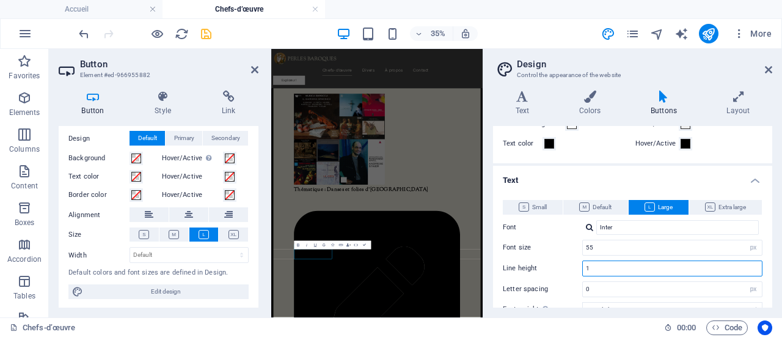
scroll to position [681, 0]
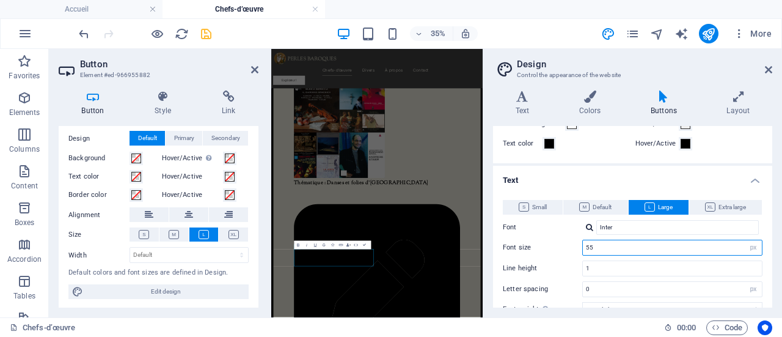
click at [606, 245] on input "55" at bounding box center [672, 247] width 179 height 15
drag, startPoint x: 600, startPoint y: 248, endPoint x: 581, endPoint y: 251, distance: 19.8
click at [581, 251] on div "Font size 55 rem px em %" at bounding box center [633, 248] width 260 height 16
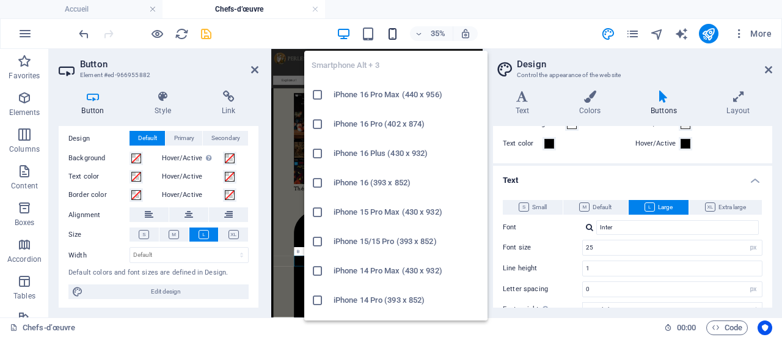
click at [394, 33] on icon "button" at bounding box center [393, 34] width 14 height 14
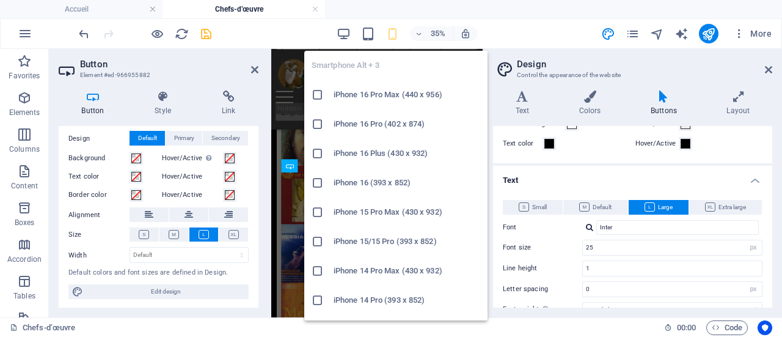
type input "16"
type input "170"
select select "px"
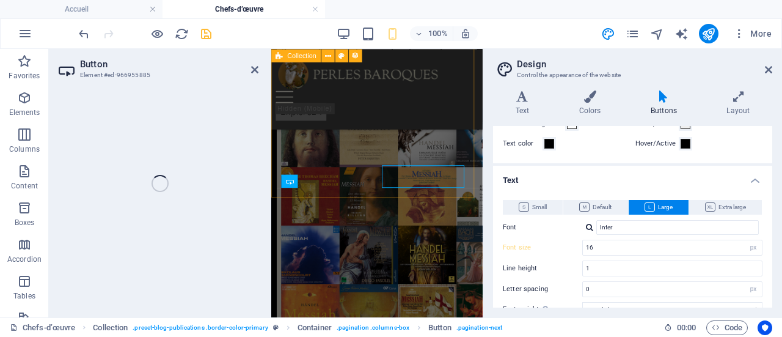
select select "px"
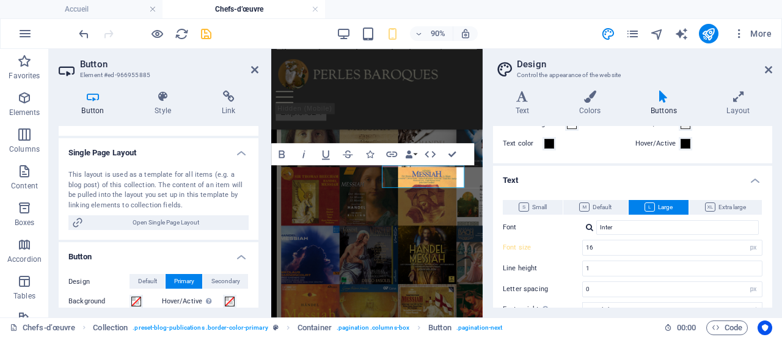
scroll to position [122, 0]
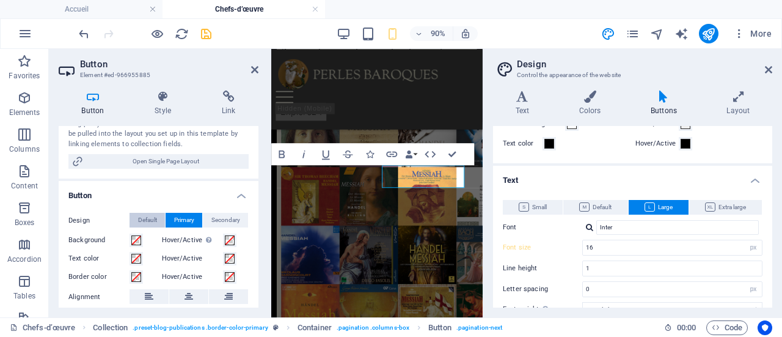
click at [146, 215] on span "Default" at bounding box center [147, 220] width 19 height 15
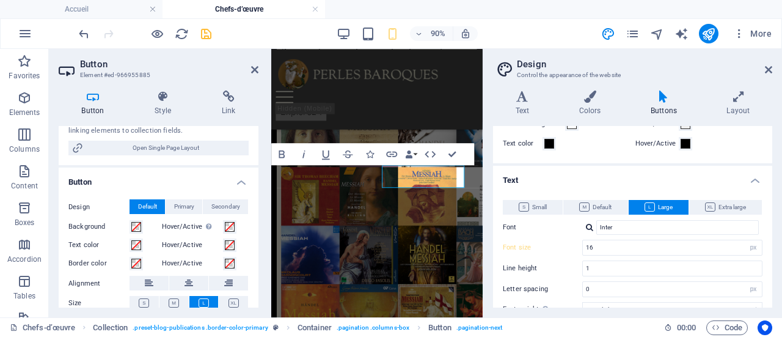
scroll to position [183, 0]
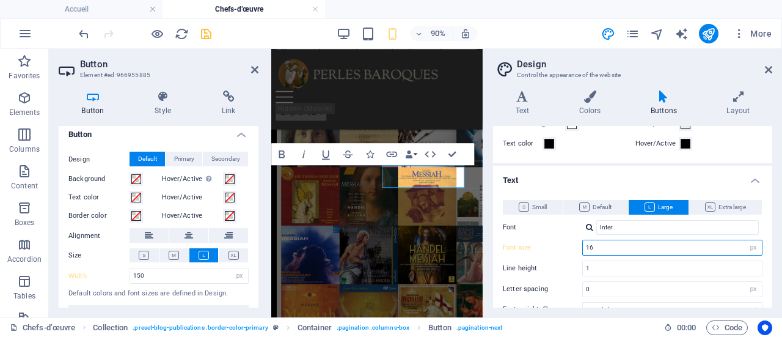
drag, startPoint x: 604, startPoint y: 244, endPoint x: 574, endPoint y: 245, distance: 29.4
click at [574, 245] on div "Font size 16 rem px em %" at bounding box center [633, 248] width 260 height 16
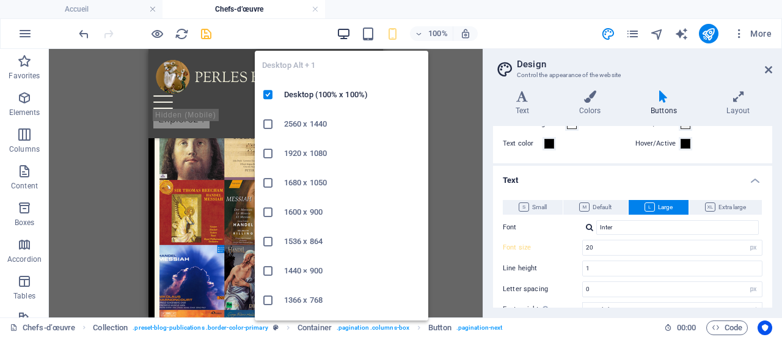
click at [342, 32] on icon "button" at bounding box center [344, 34] width 14 height 14
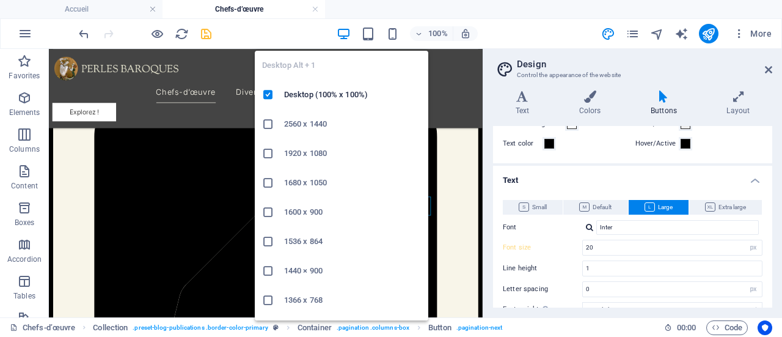
type input "25"
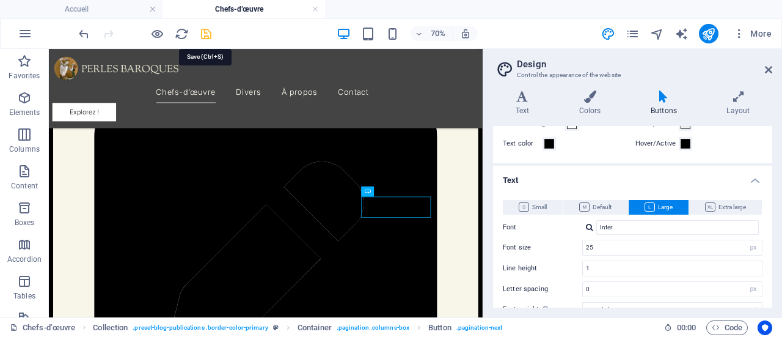
click at [204, 34] on icon "save" at bounding box center [206, 34] width 14 height 14
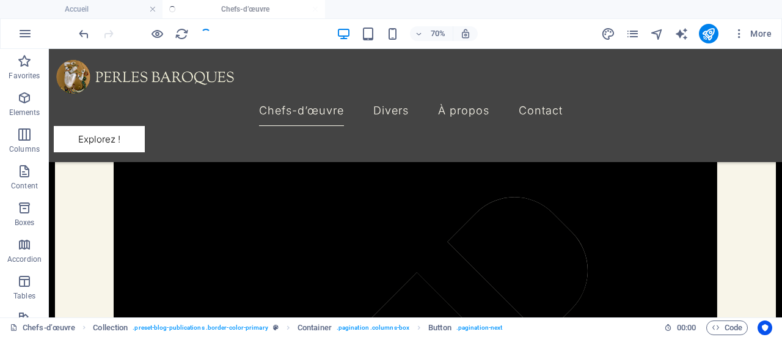
scroll to position [1046, 0]
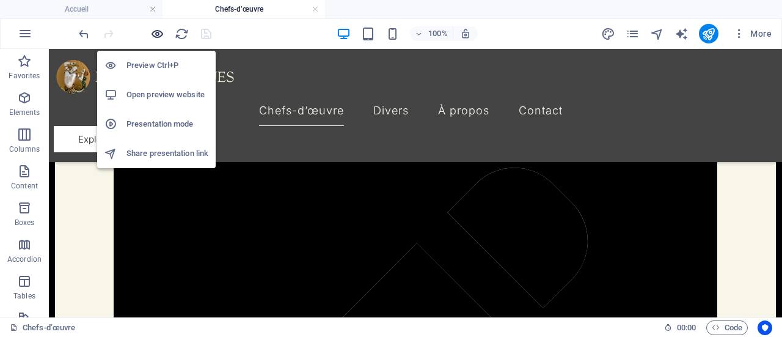
click at [154, 31] on icon "button" at bounding box center [157, 34] width 14 height 14
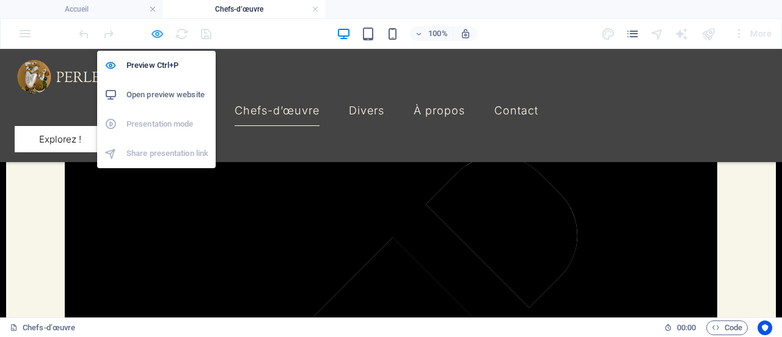
scroll to position [1001, 0]
click at [154, 31] on icon "button" at bounding box center [157, 34] width 14 height 14
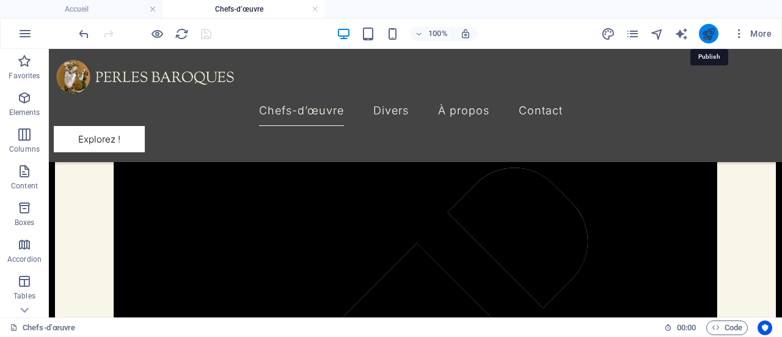
click at [706, 32] on icon "publish" at bounding box center [709, 34] width 14 height 14
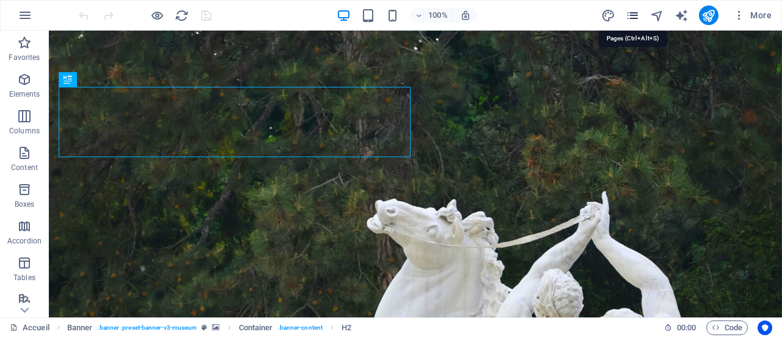
click at [634, 20] on icon "pages" at bounding box center [633, 16] width 14 height 14
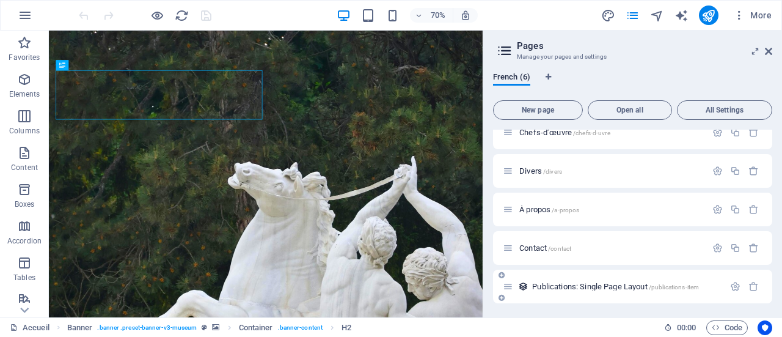
click at [634, 288] on span "Publications: Single Page Layout /publications-item" at bounding box center [615, 286] width 167 height 9
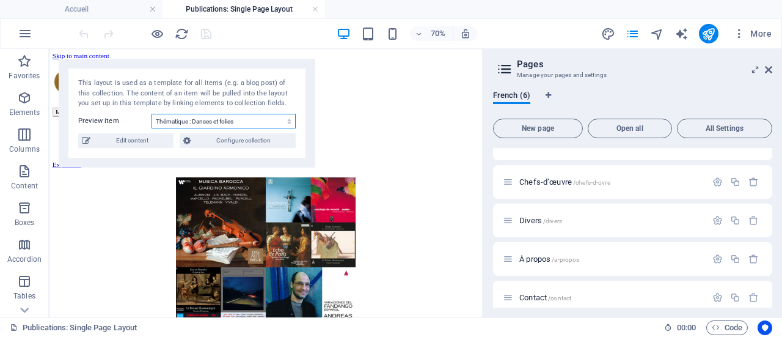
click at [191, 119] on select "Thématique : Danses et folies d'[GEOGRAPHIC_DATA] Le Messie de Haendel (partie …" at bounding box center [224, 121] width 144 height 15
select select "68cddc1f82452af94a03b046"
click at [152, 114] on select "Thématique : Danses et folies d'[GEOGRAPHIC_DATA] Le Messie de Haendel (partie …" at bounding box center [224, 121] width 144 height 15
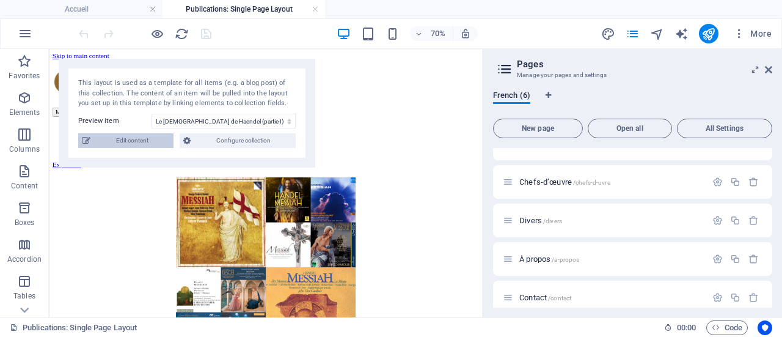
click at [122, 140] on span "Edit content" at bounding box center [132, 140] width 76 height 15
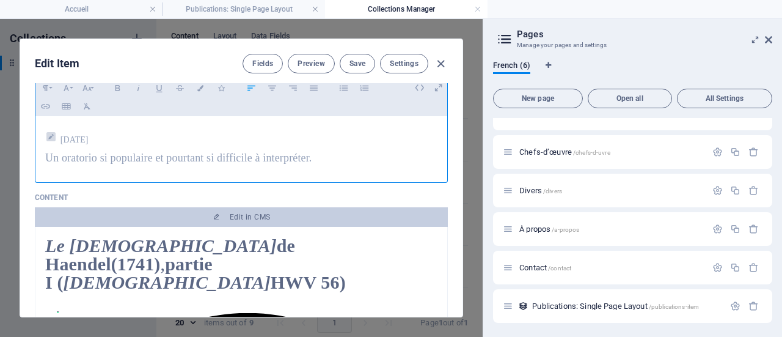
scroll to position [122, 0]
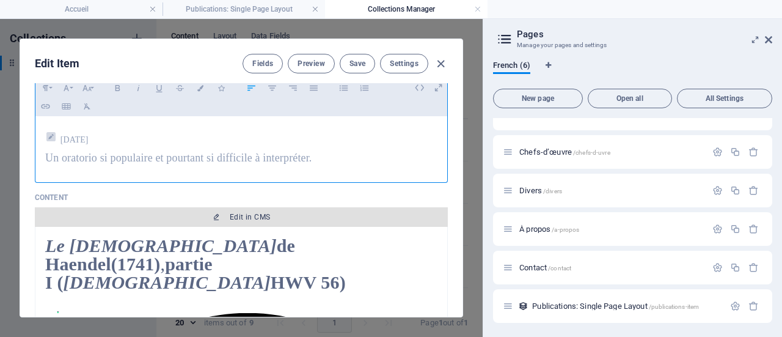
click at [249, 217] on span "Edit in CMS" at bounding box center [250, 217] width 40 height 10
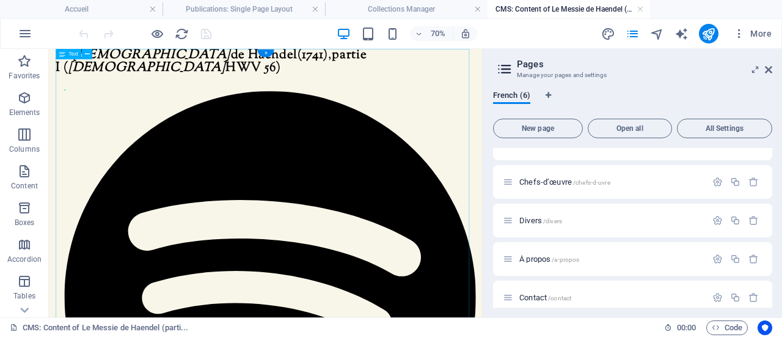
scroll to position [0, 0]
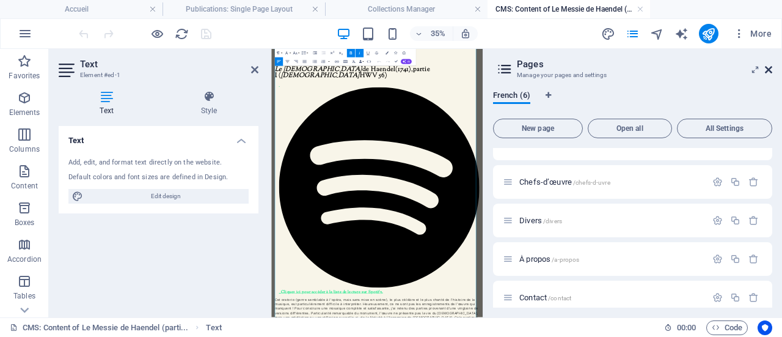
click at [771, 70] on icon at bounding box center [768, 70] width 7 height 10
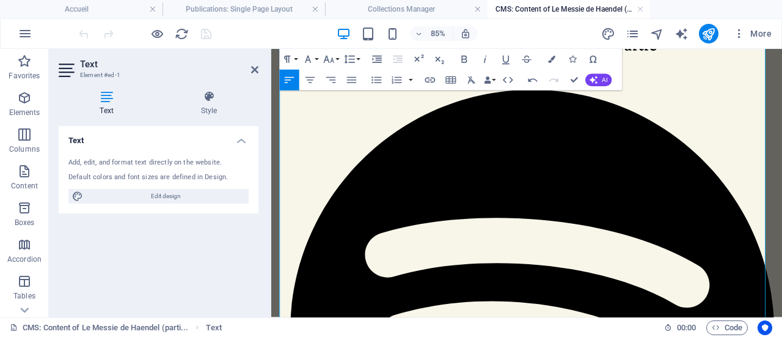
drag, startPoint x: 733, startPoint y: 237, endPoint x: 662, endPoint y: 237, distance: 71.5
click at [484, 58] on icon "button" at bounding box center [485, 59] width 12 height 12
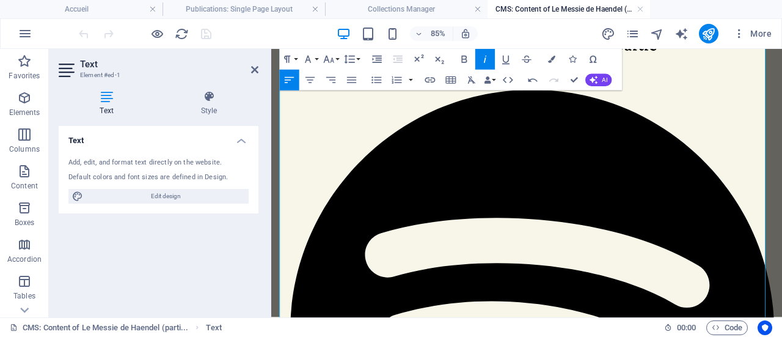
drag, startPoint x: 466, startPoint y: 57, endPoint x: 250, endPoint y: 103, distance: 220.4
click at [466, 57] on icon "button" at bounding box center [464, 59] width 12 height 12
click at [485, 55] on icon "button" at bounding box center [485, 59] width 12 height 12
click at [485, 59] on icon "button" at bounding box center [485, 59] width 2 height 7
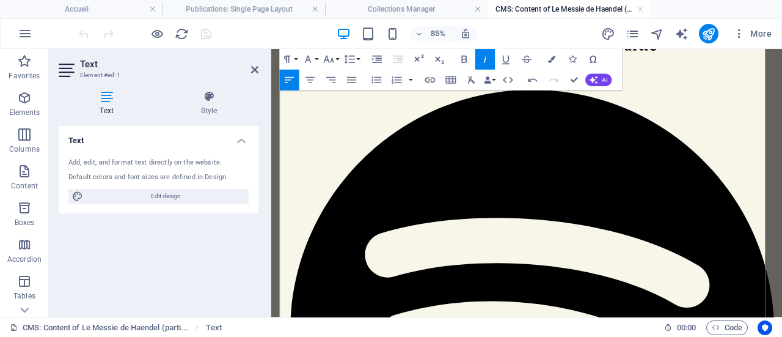
click at [489, 56] on icon "button" at bounding box center [485, 59] width 12 height 12
drag, startPoint x: 519, startPoint y: 292, endPoint x: 680, endPoint y: 289, distance: 161.4
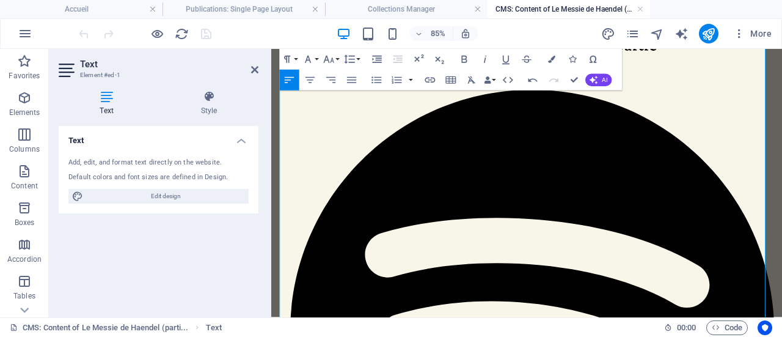
click at [486, 52] on button "Italic" at bounding box center [485, 59] width 20 height 21
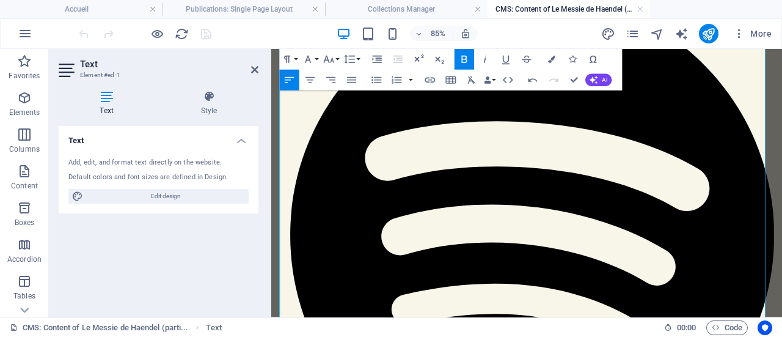
scroll to position [183, 0]
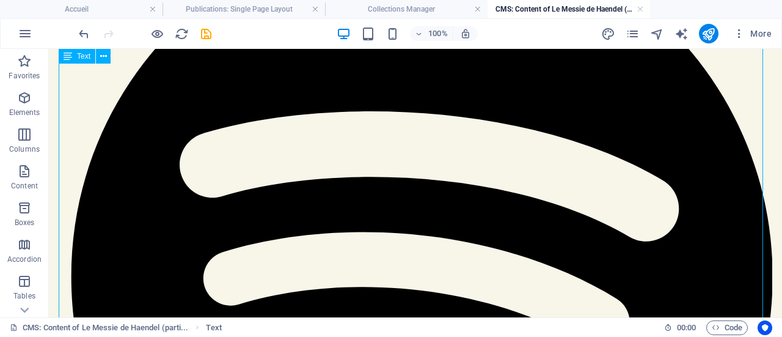
scroll to position [122, 0]
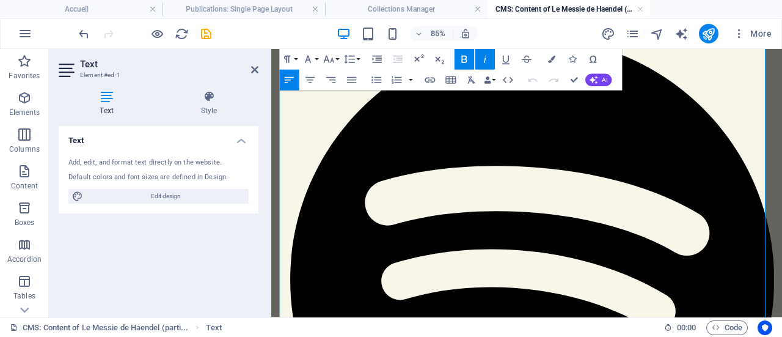
click at [486, 59] on icon "button" at bounding box center [485, 59] width 12 height 12
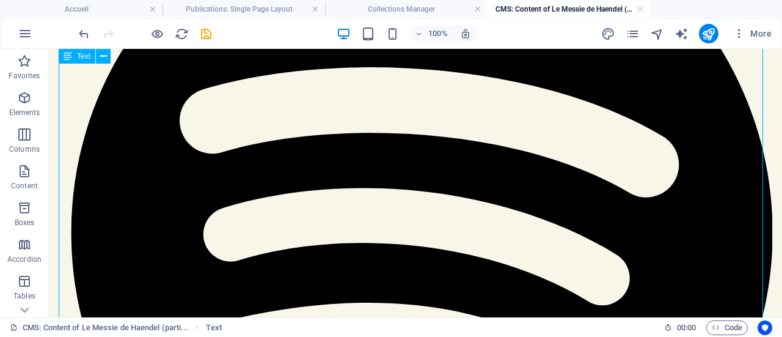
scroll to position [244, 0]
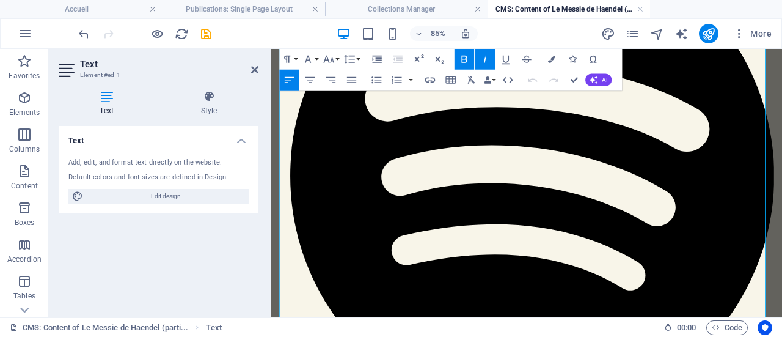
drag, startPoint x: 441, startPoint y: 274, endPoint x: 302, endPoint y: 274, distance: 138.7
click at [490, 60] on icon "button" at bounding box center [485, 59] width 12 height 12
click at [462, 58] on icon "button" at bounding box center [465, 59] width 6 height 7
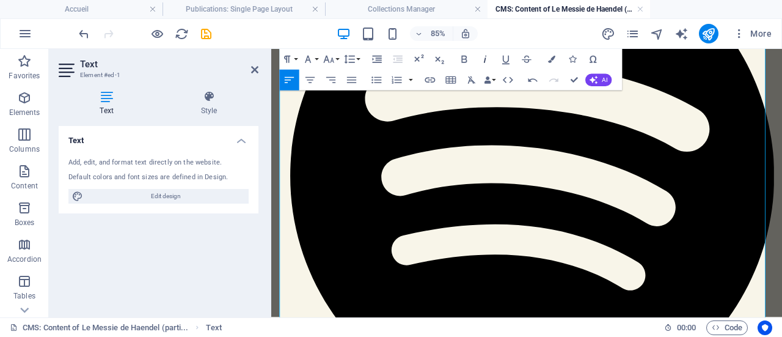
click at [486, 58] on icon "button" at bounding box center [485, 59] width 12 height 12
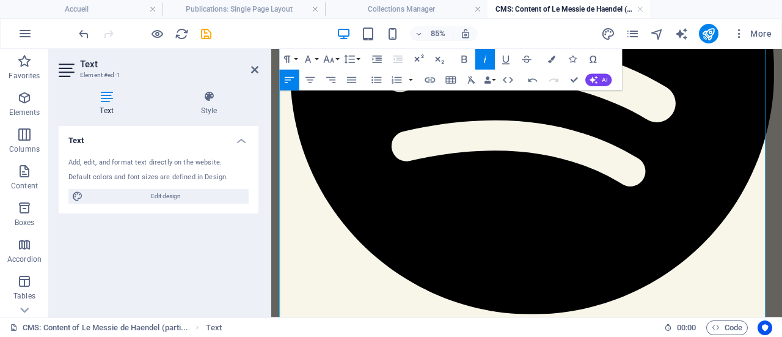
click at [485, 57] on icon "button" at bounding box center [485, 59] width 12 height 12
click at [489, 63] on icon "button" at bounding box center [485, 59] width 12 height 12
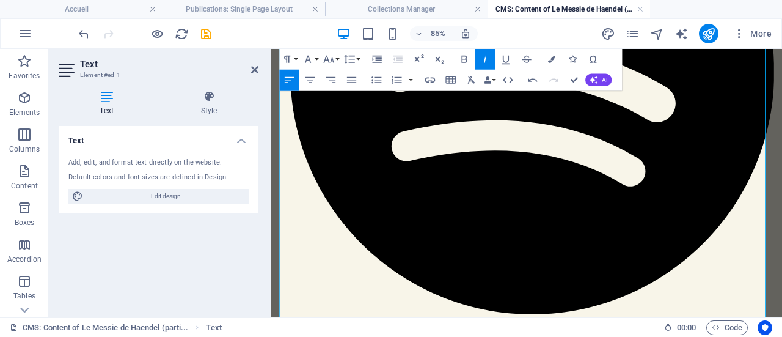
click at [467, 62] on icon "button" at bounding box center [464, 59] width 12 height 12
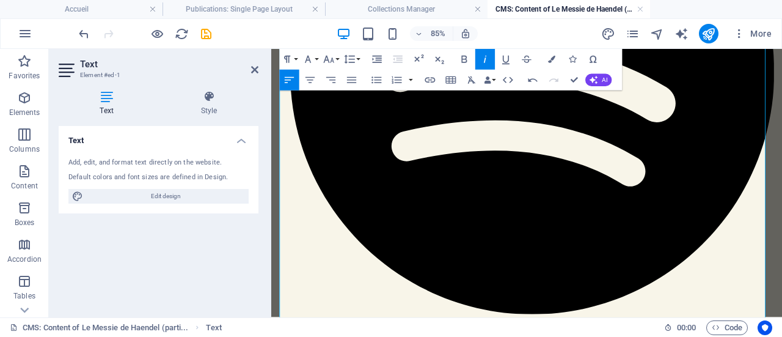
click at [488, 64] on icon "button" at bounding box center [485, 59] width 12 height 12
drag, startPoint x: 797, startPoint y: 250, endPoint x: 335, endPoint y: 265, distance: 462.3
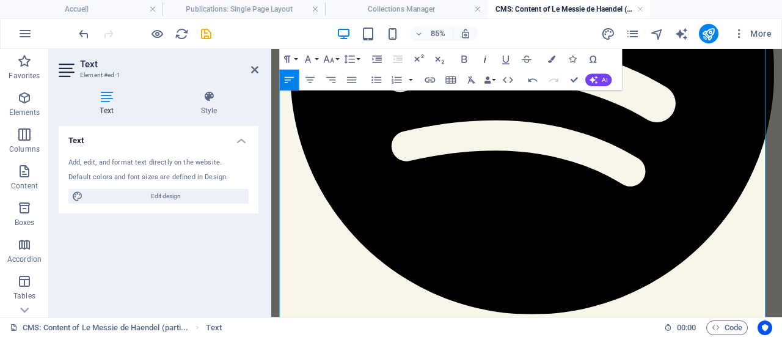
click at [486, 60] on icon "button" at bounding box center [485, 59] width 12 height 12
click at [489, 62] on icon "button" at bounding box center [485, 59] width 12 height 12
click at [470, 60] on icon "button" at bounding box center [464, 59] width 12 height 12
click at [480, 59] on icon "button" at bounding box center [485, 59] width 12 height 12
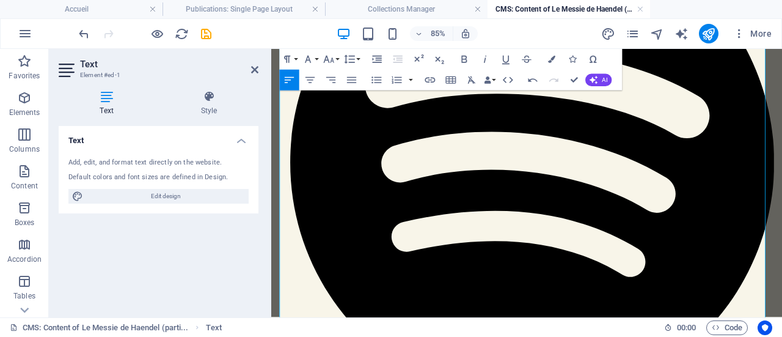
scroll to position [244, 0]
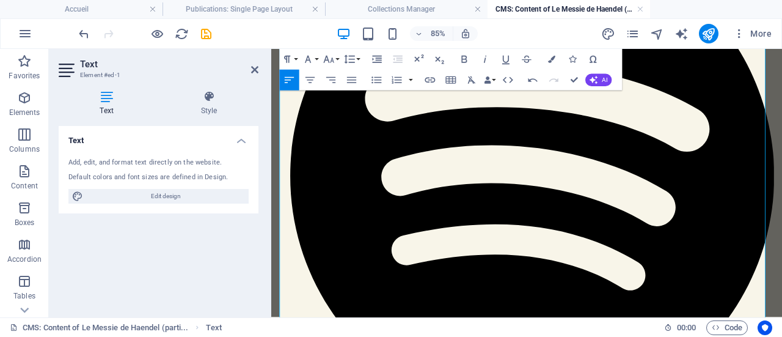
click at [480, 62] on icon "button" at bounding box center [485, 59] width 12 height 12
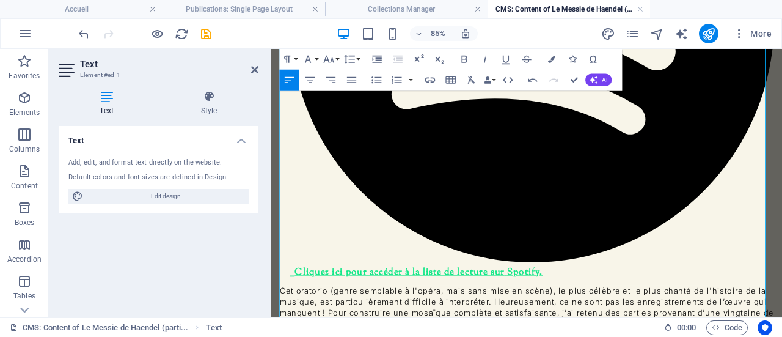
scroll to position [489, 0]
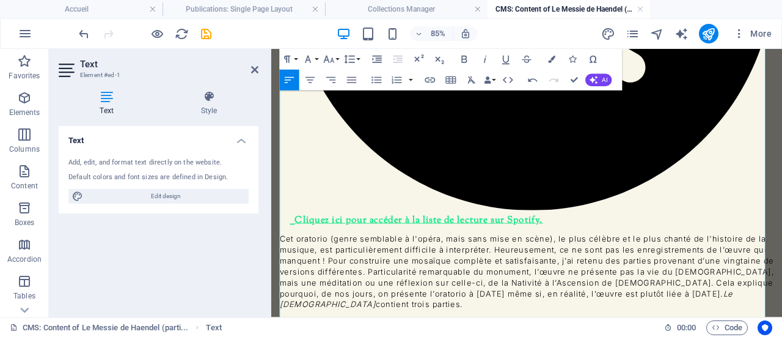
click at [484, 63] on icon "button" at bounding box center [485, 59] width 2 height 7
click at [469, 57] on icon "button" at bounding box center [464, 59] width 12 height 12
drag, startPoint x: 408, startPoint y: 233, endPoint x: 351, endPoint y: 229, distance: 57.0
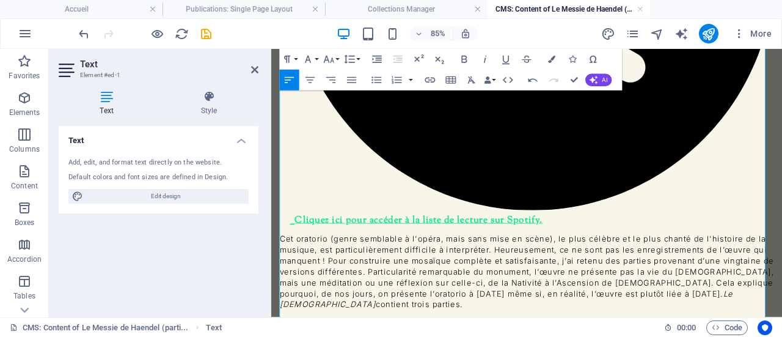
scroll to position [550, 0]
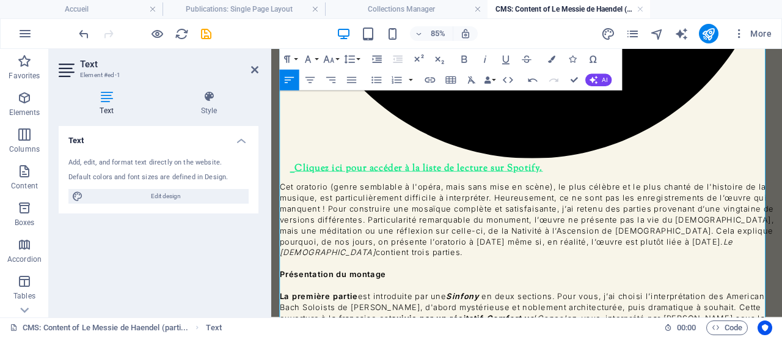
click at [468, 57] on icon "button" at bounding box center [464, 59] width 12 height 12
click at [491, 61] on icon "button" at bounding box center [485, 59] width 12 height 12
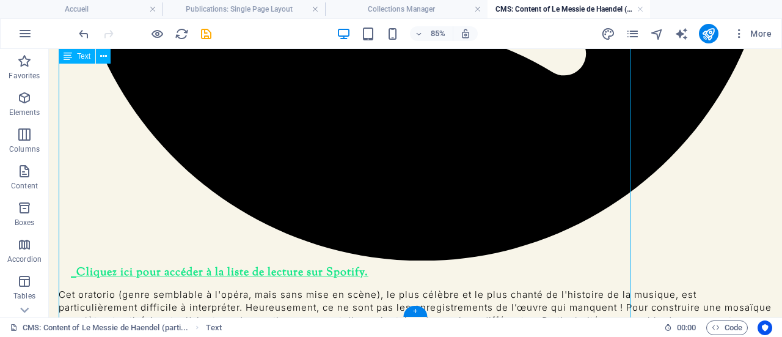
scroll to position [483, 0]
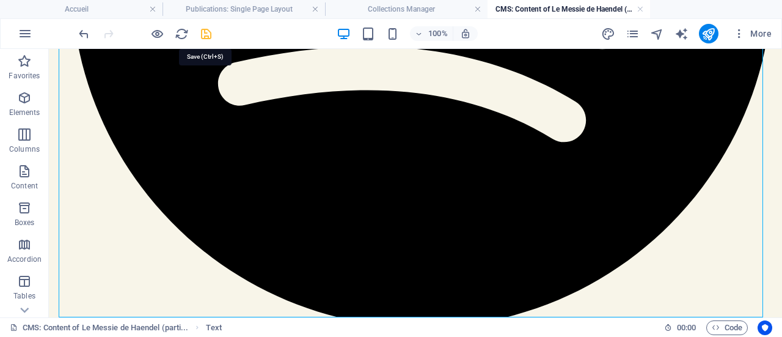
click at [202, 28] on icon "save" at bounding box center [206, 34] width 14 height 14
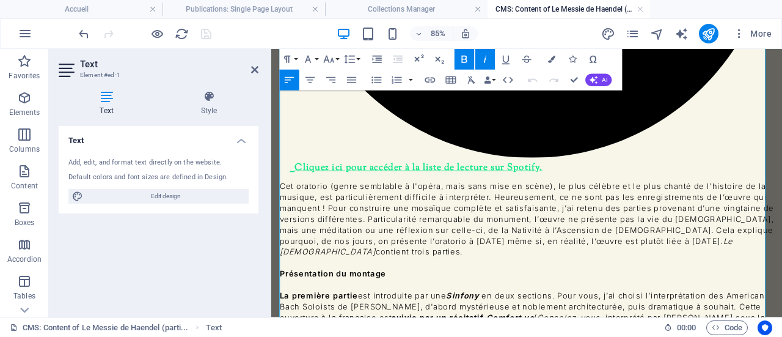
scroll to position [600, 0]
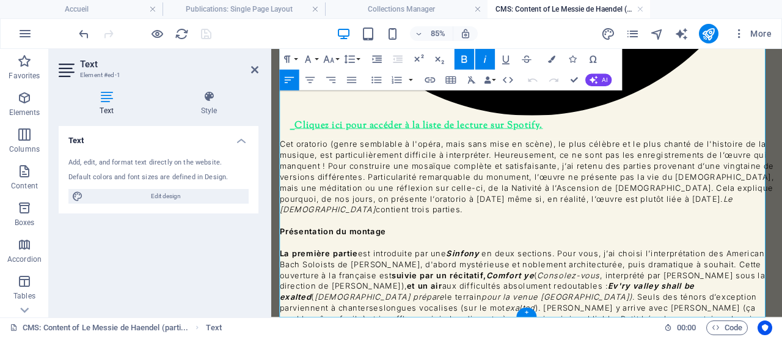
click at [466, 61] on icon "button" at bounding box center [464, 59] width 12 height 12
click at [491, 64] on icon "button" at bounding box center [485, 59] width 12 height 12
click at [486, 57] on icon "button" at bounding box center [485, 59] width 12 height 12
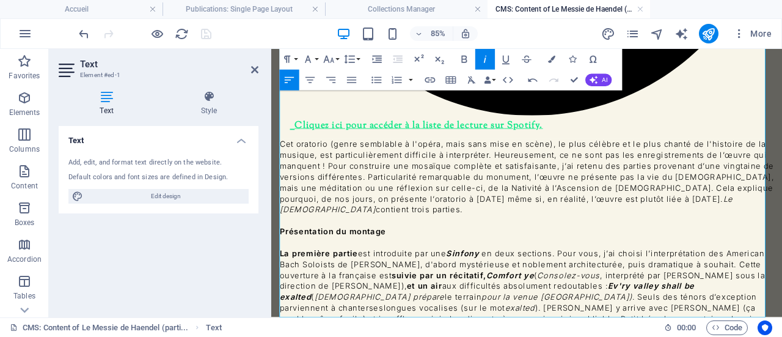
click at [482, 52] on button "Italic" at bounding box center [485, 59] width 20 height 21
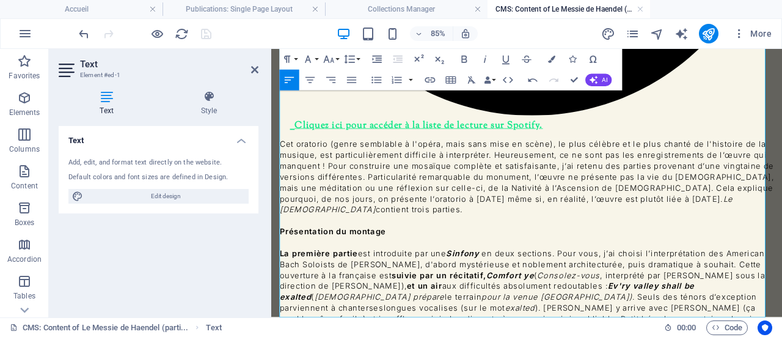
drag, startPoint x: 698, startPoint y: 299, endPoint x: 460, endPoint y: 299, distance: 237.7
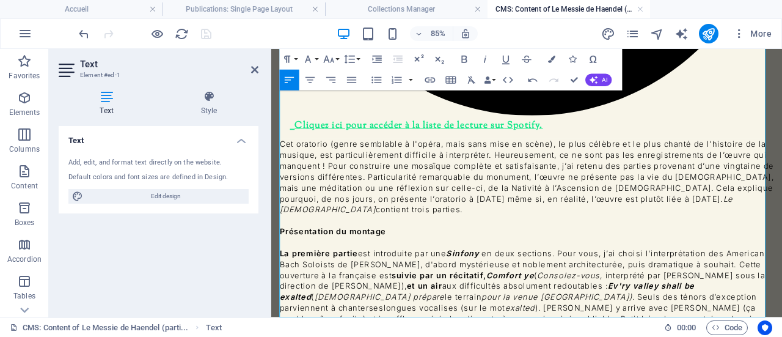
drag, startPoint x: 451, startPoint y: 312, endPoint x: 326, endPoint y: 134, distance: 217.2
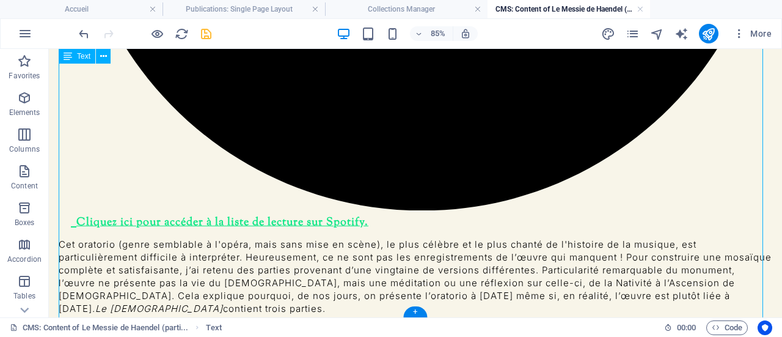
scroll to position [496, 0]
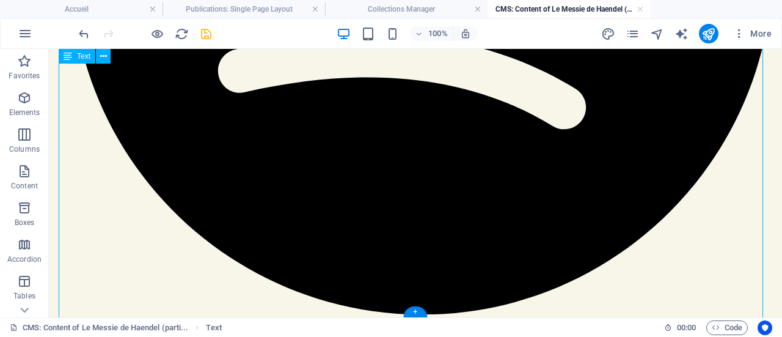
drag, startPoint x: 532, startPoint y: 254, endPoint x: 386, endPoint y: 221, distance: 149.7
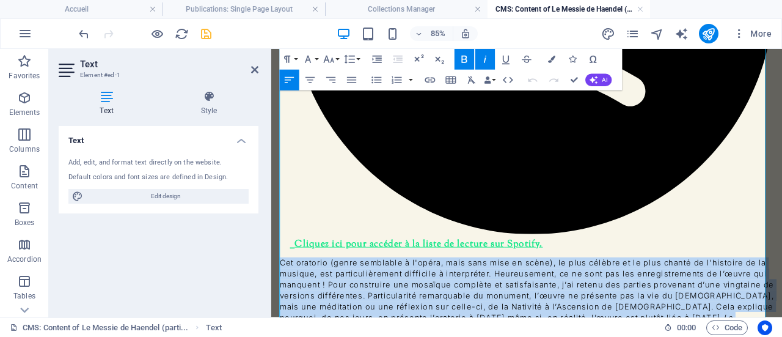
scroll to position [611, 0]
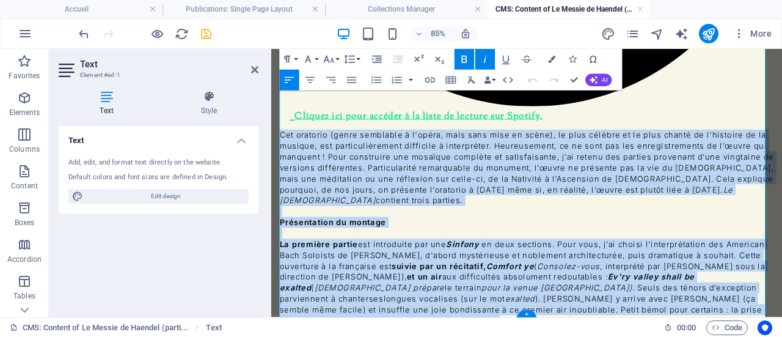
drag, startPoint x: 282, startPoint y: 156, endPoint x: 495, endPoint y: 297, distance: 255.4
copy div "Lor ipsumdol (sitam consectet a e'seddo, eius temp inci ut labor), et dolo magn…"
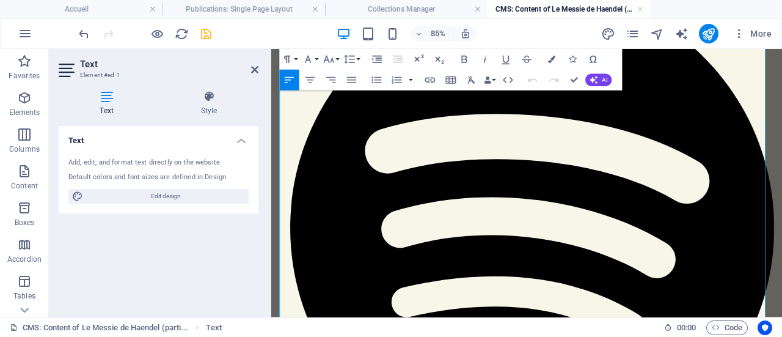
scroll to position [122, 0]
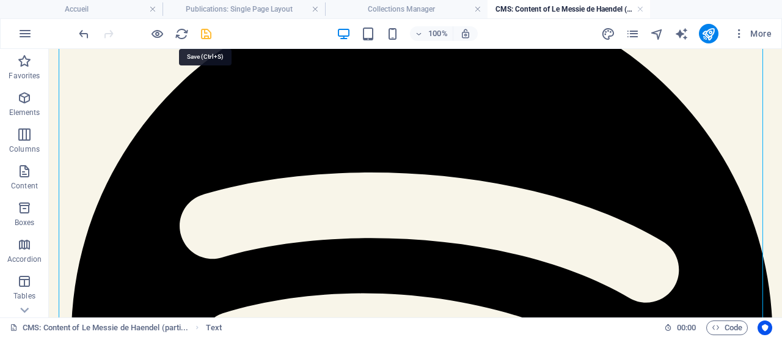
click at [206, 35] on icon "save" at bounding box center [206, 34] width 14 height 14
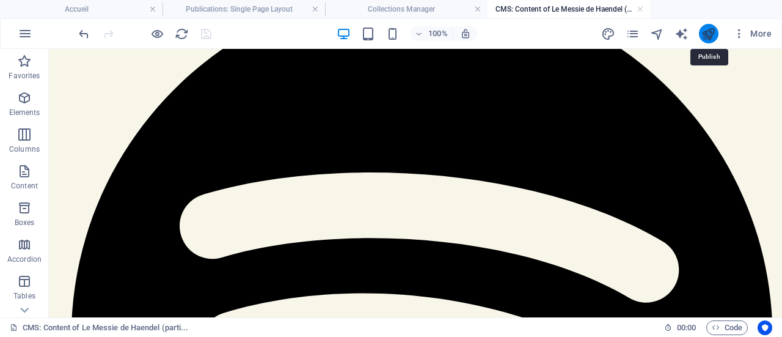
click at [713, 37] on icon "publish" at bounding box center [709, 34] width 14 height 14
